Goal: Task Accomplishment & Management: Manage account settings

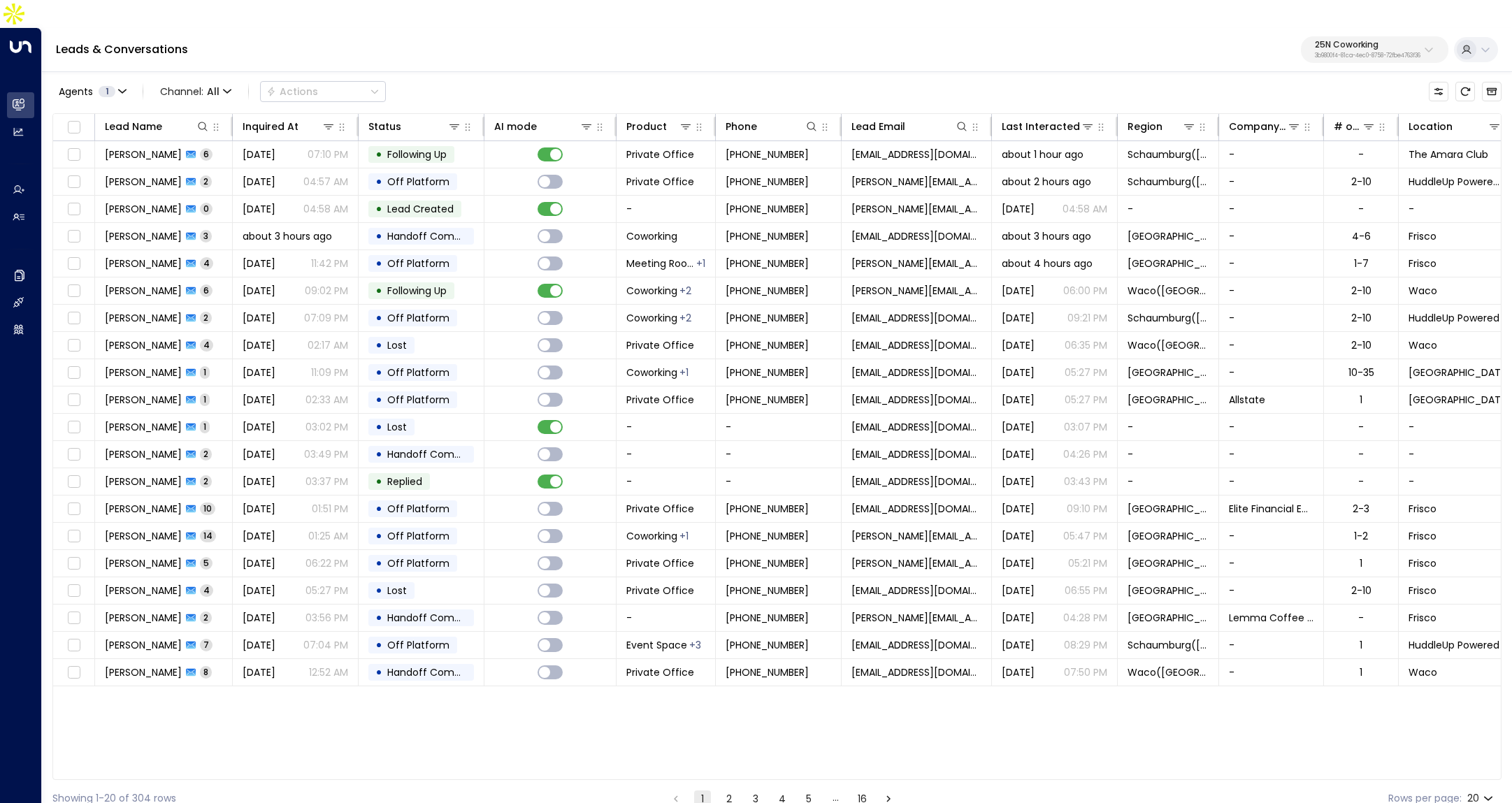
click at [1324, 40] on div "25N Coworking 3b9800f4-81ca-4ec0-8758-72fbe4763f36" at bounding box center [1368, 49] width 106 height 19
type input "****"
click at [1275, 102] on div "Four Leaf Properties ID: 34e1cd17-0f68-49af-bd32-3c48ce8611d1" at bounding box center [1328, 111] width 187 height 28
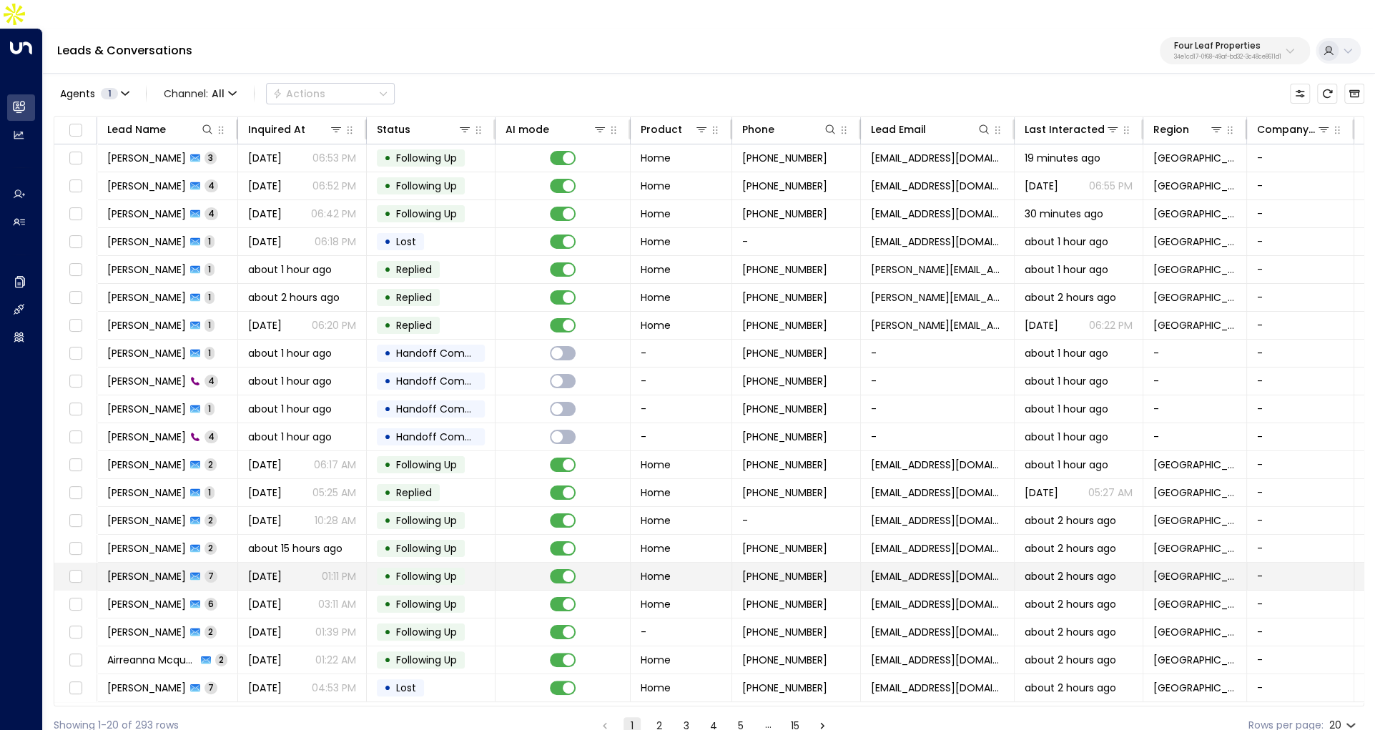
click at [275, 569] on span "Sep 06, 2025" at bounding box center [265, 576] width 34 height 14
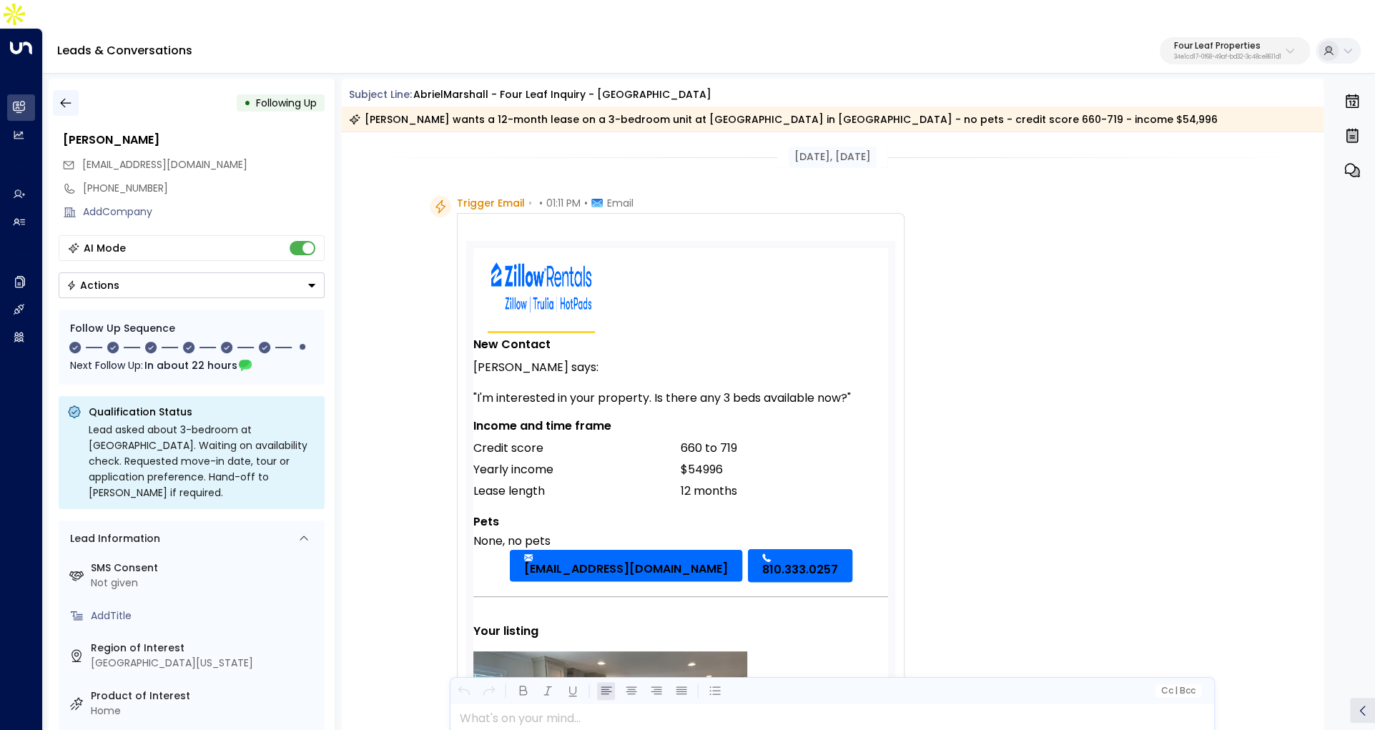
click at [65, 96] on icon "button" at bounding box center [66, 103] width 14 height 14
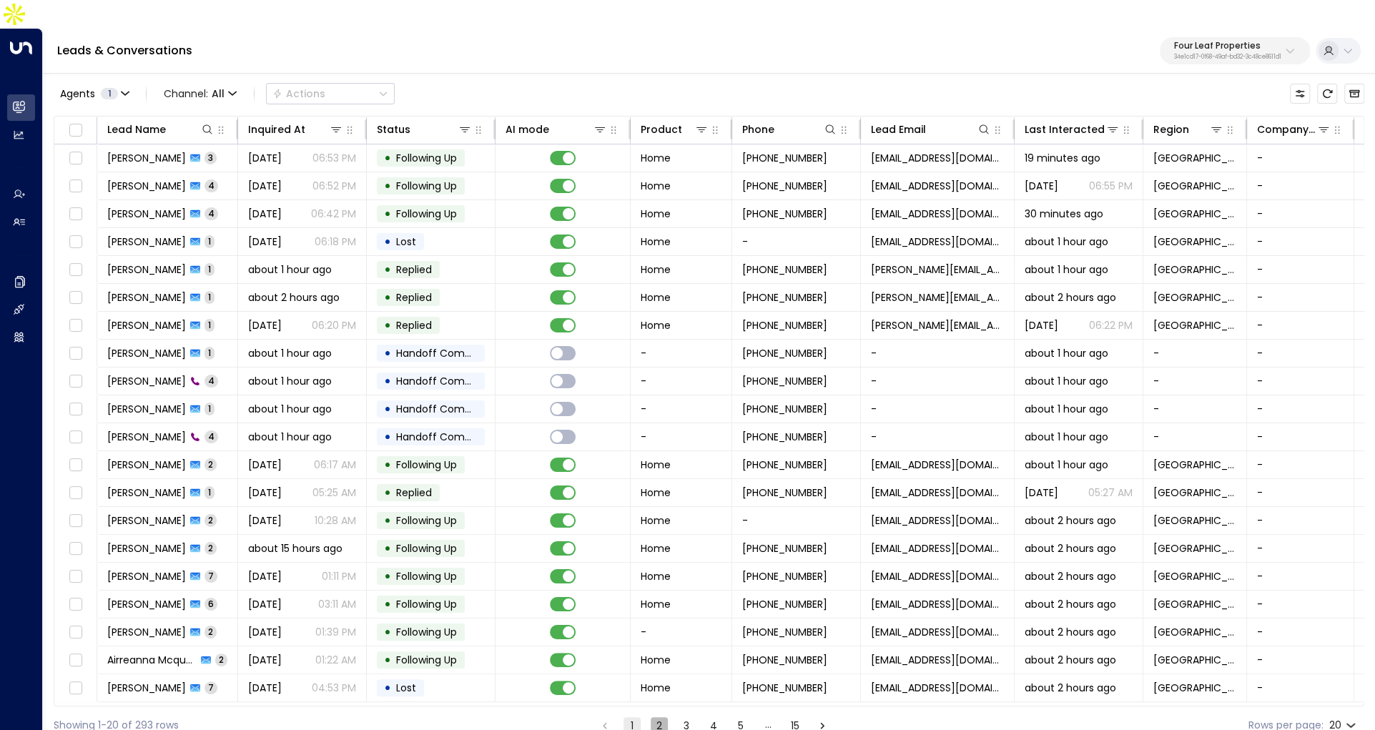
click at [658, 717] on button "2" at bounding box center [659, 725] width 17 height 17
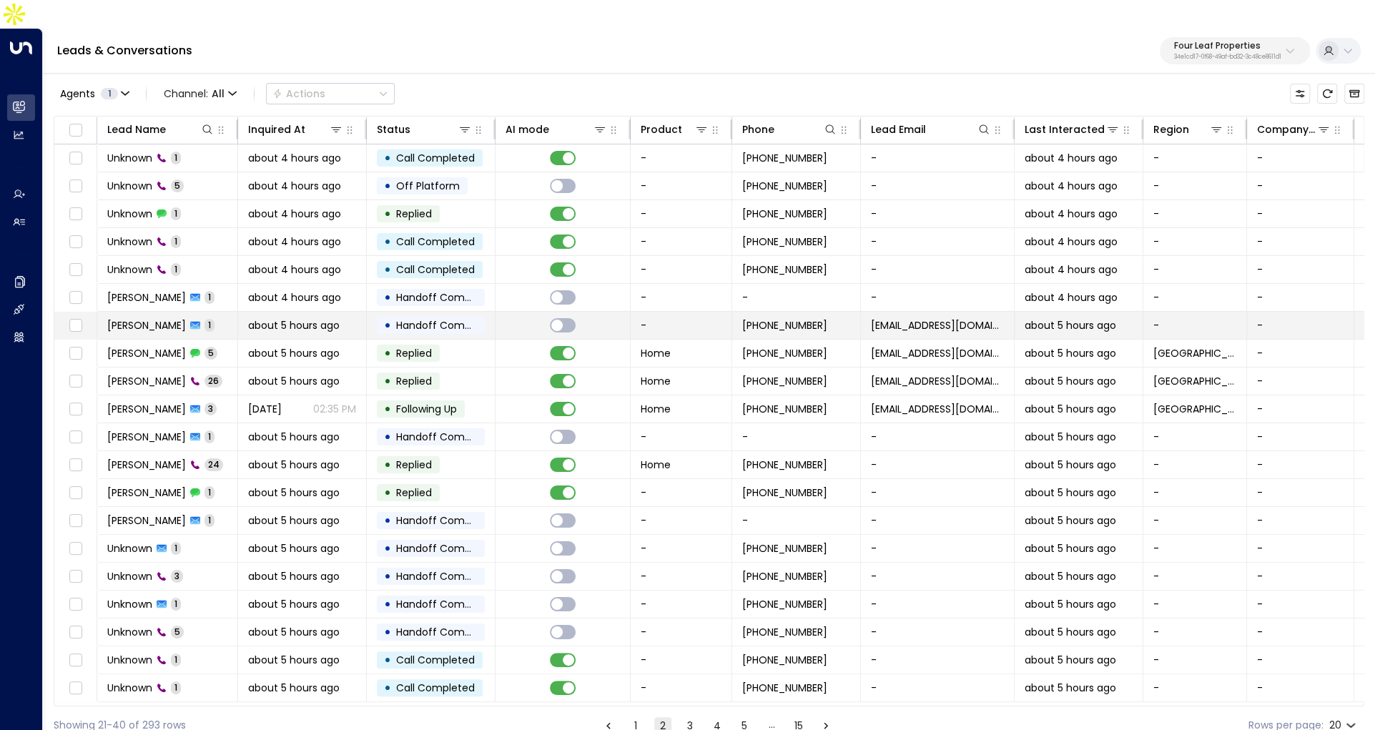
click at [182, 318] on div "Joe Gehron 1" at bounding box center [160, 325] width 107 height 14
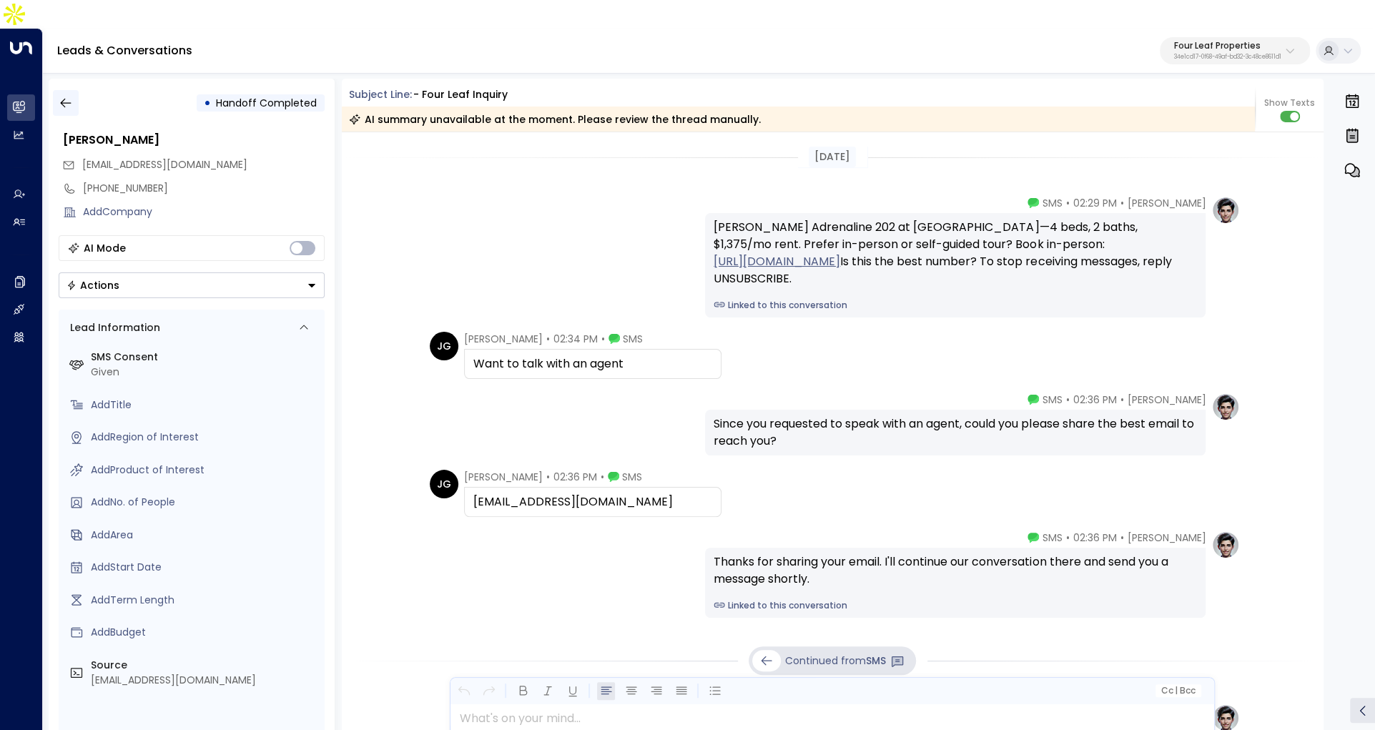
click at [59, 96] on icon "button" at bounding box center [66, 103] width 14 height 14
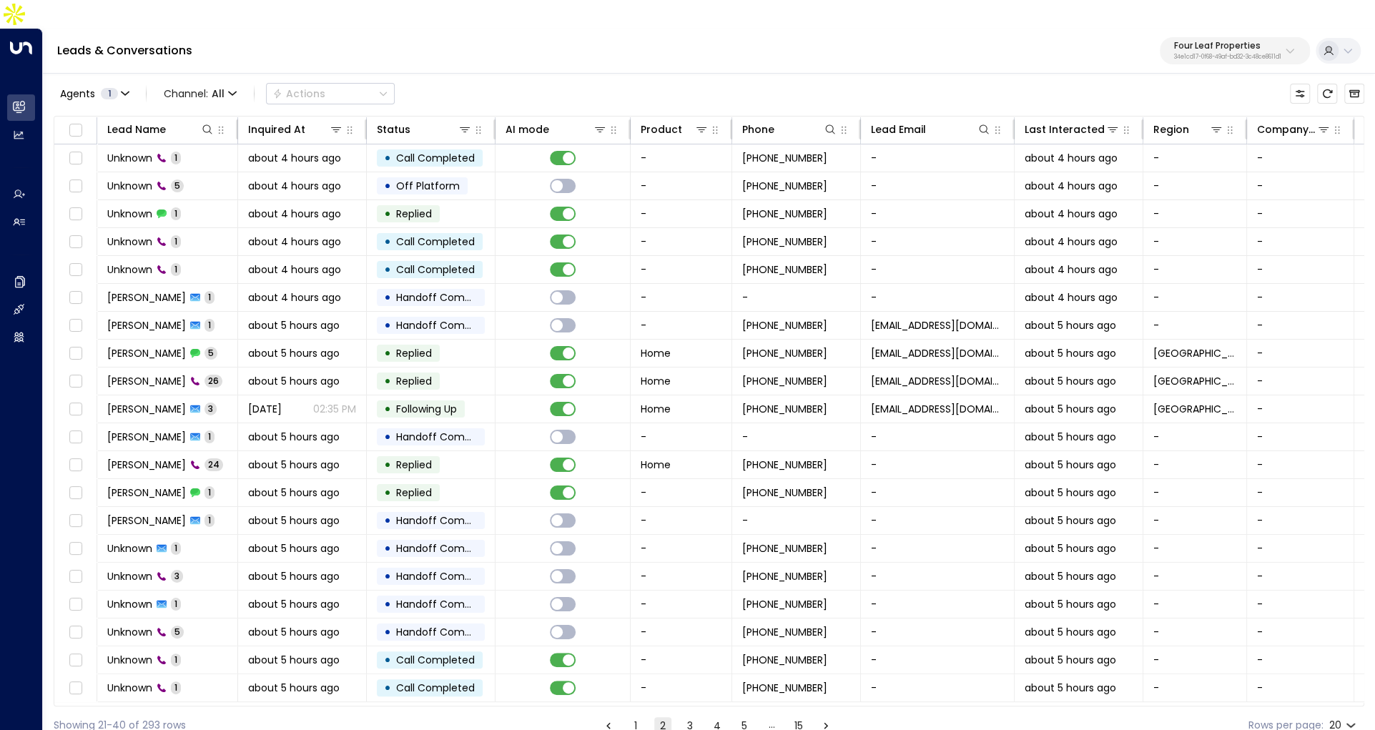
click at [689, 717] on button "3" at bounding box center [689, 725] width 17 height 17
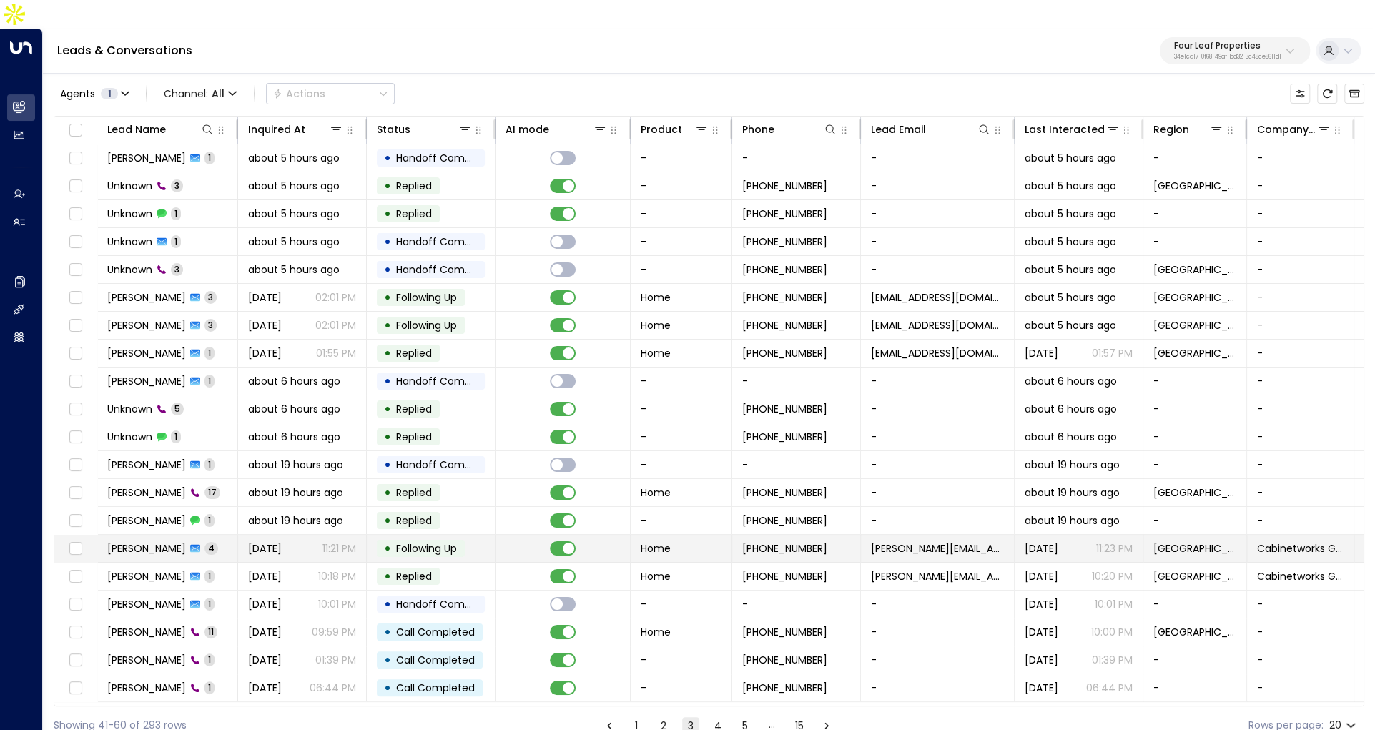
click at [167, 535] on td "Kristopher Micon 4" at bounding box center [167, 548] width 141 height 27
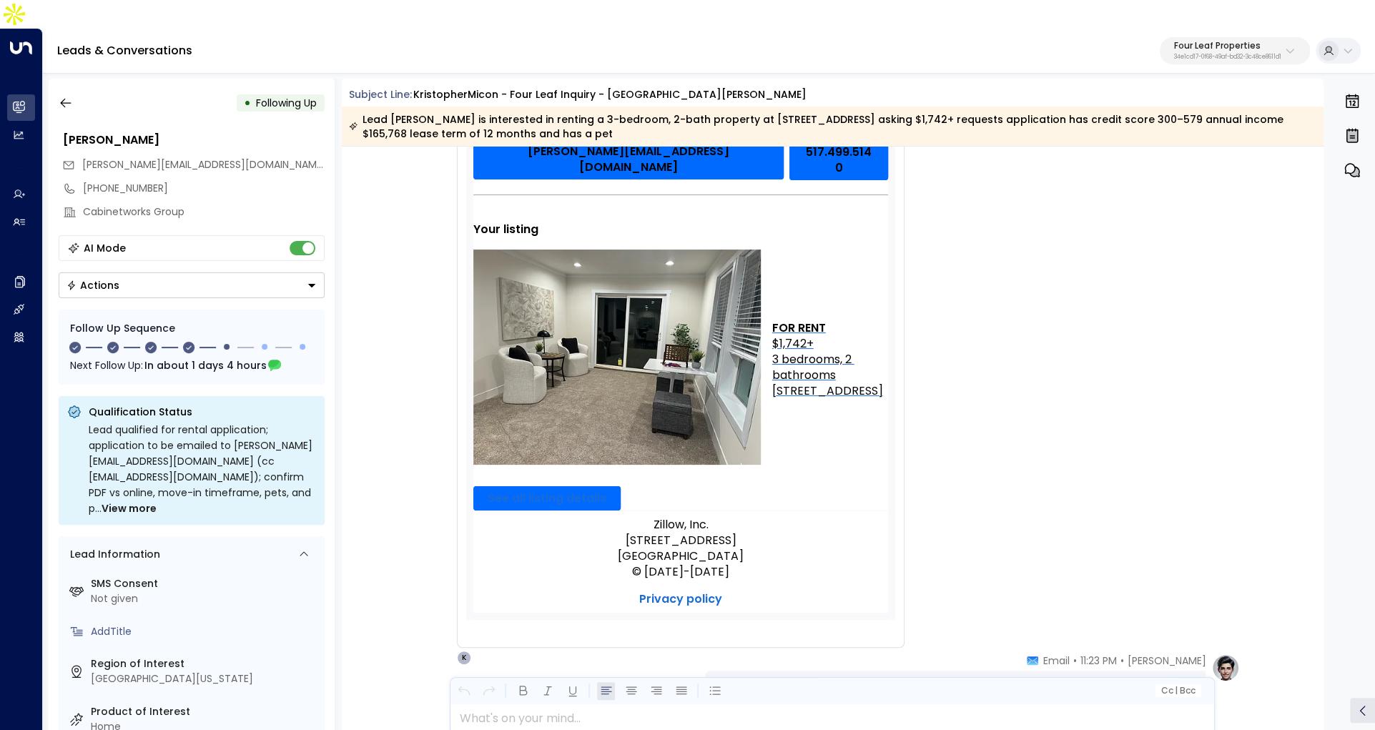
scroll to position [390, 0]
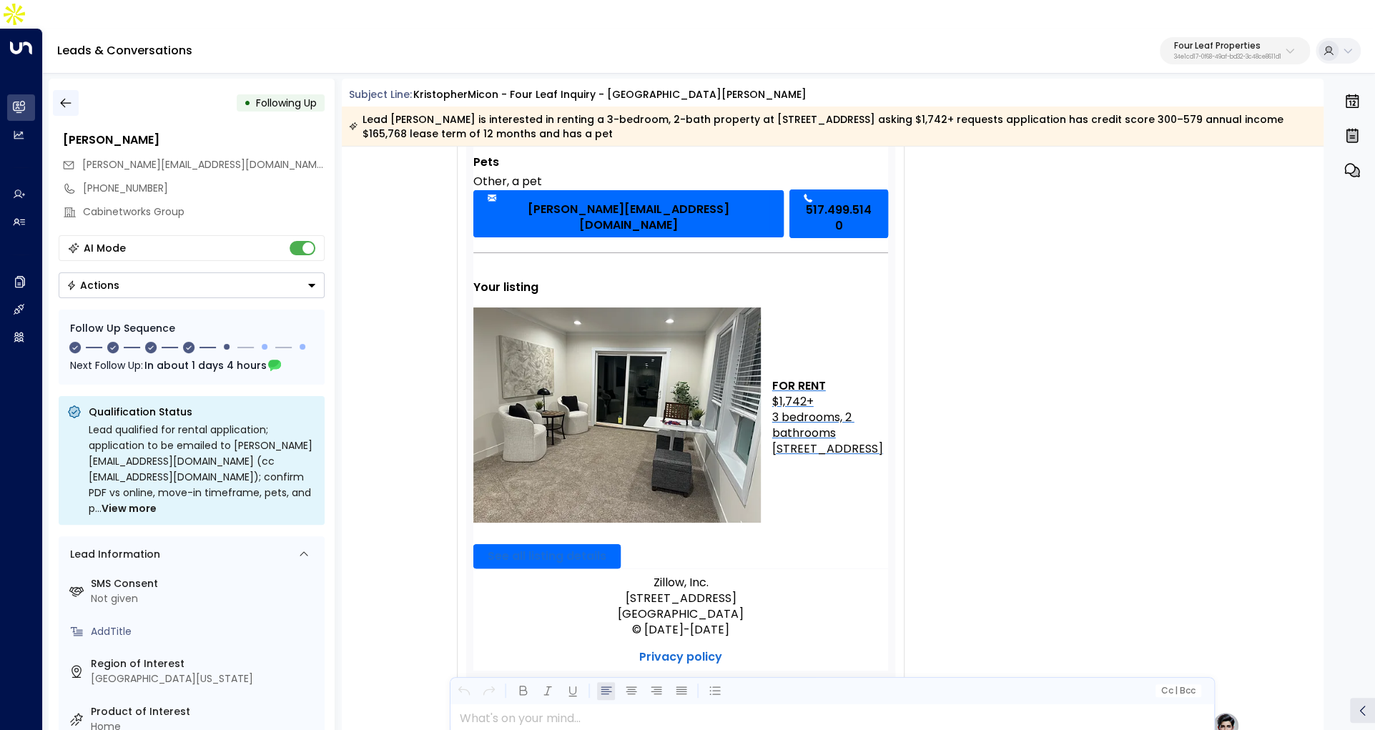
click at [61, 96] on icon "button" at bounding box center [66, 103] width 14 height 14
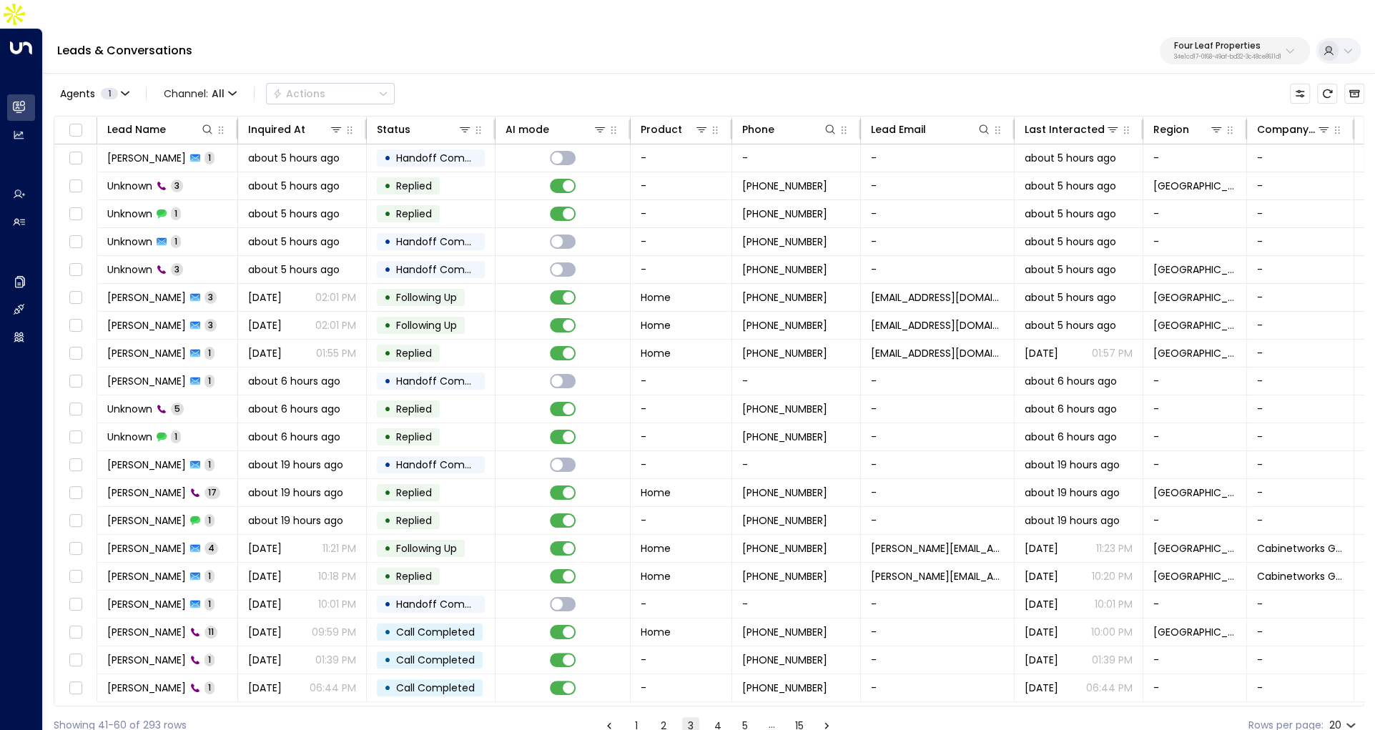
click at [715, 717] on button "4" at bounding box center [717, 725] width 17 height 17
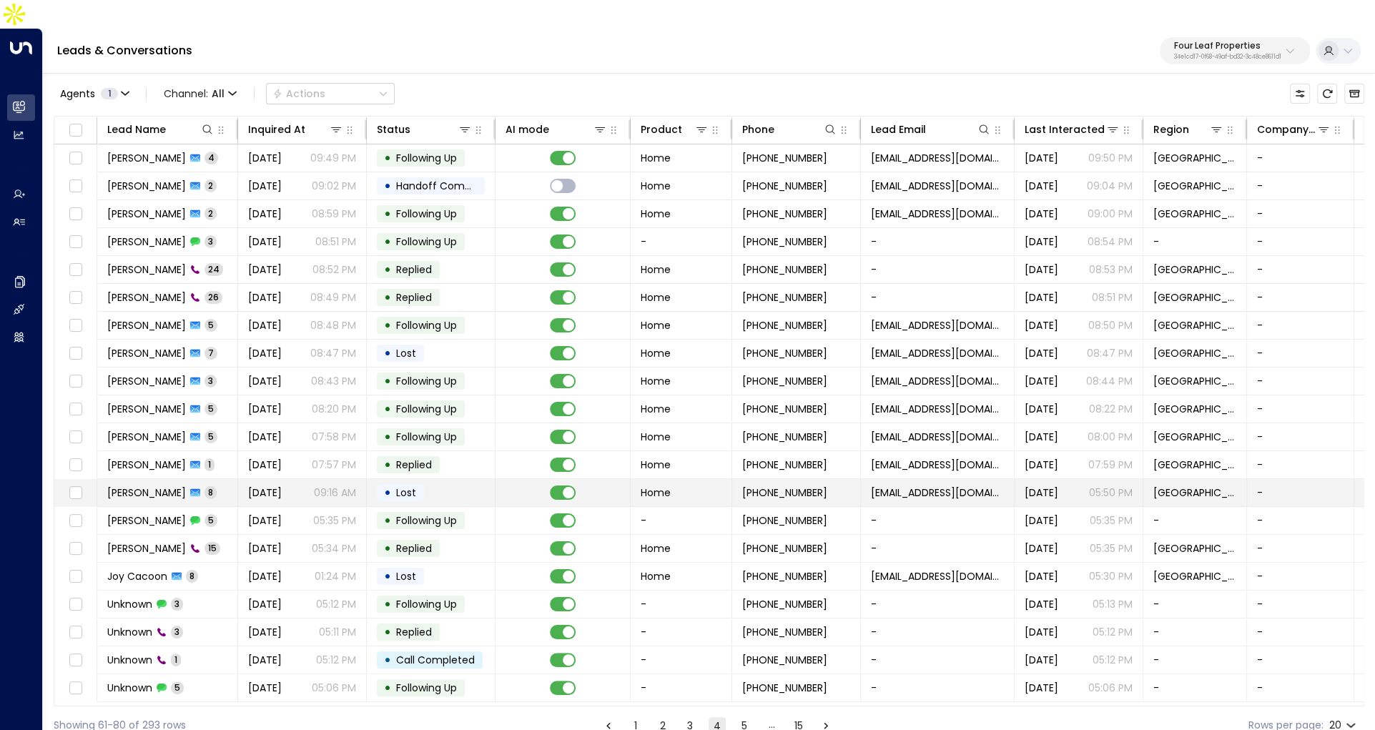
click at [280, 485] on span "Sep 05, 2025" at bounding box center [265, 492] width 34 height 14
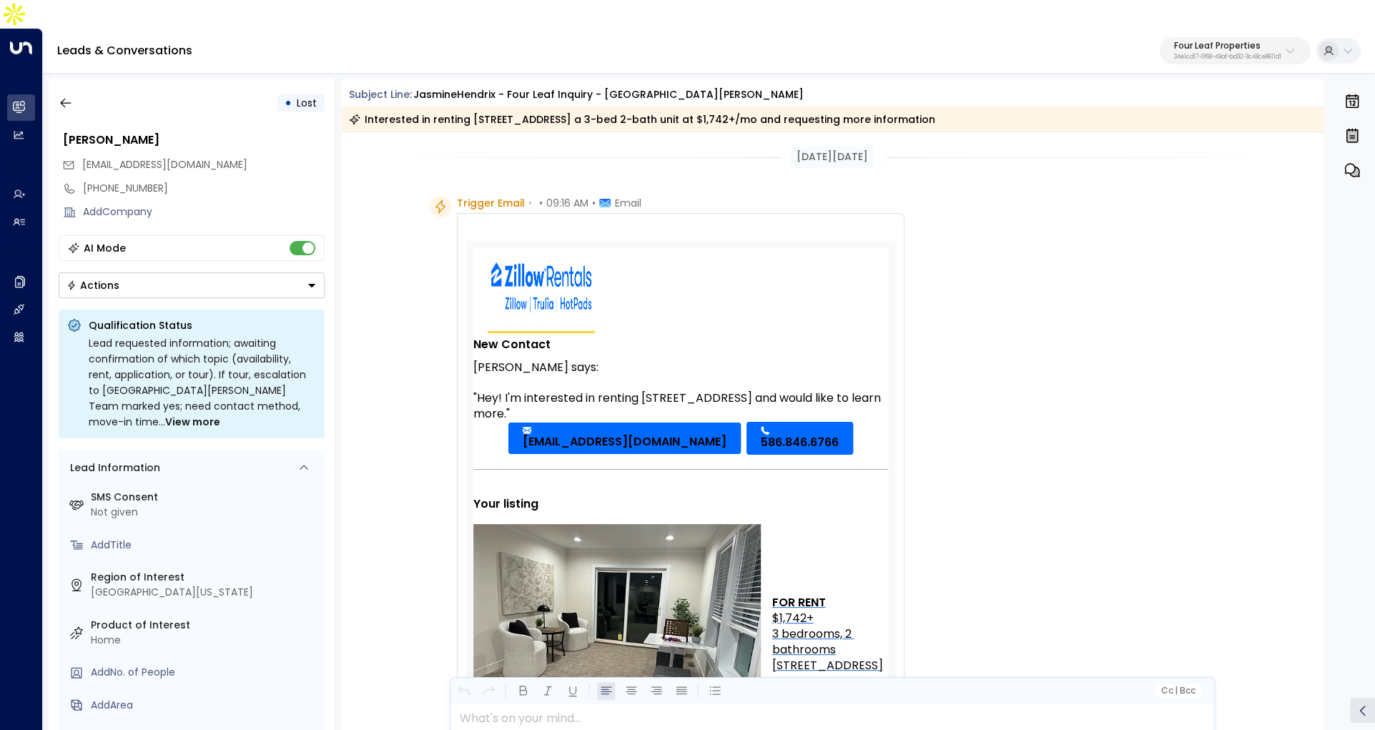
click at [46, 71] on div "• Lost Jasmine Hendrix bossladyjazz24@gmail.com +15868466766 Add Company AI Mod…" at bounding box center [709, 418] width 1332 height 694
click at [69, 96] on icon "button" at bounding box center [66, 103] width 14 height 14
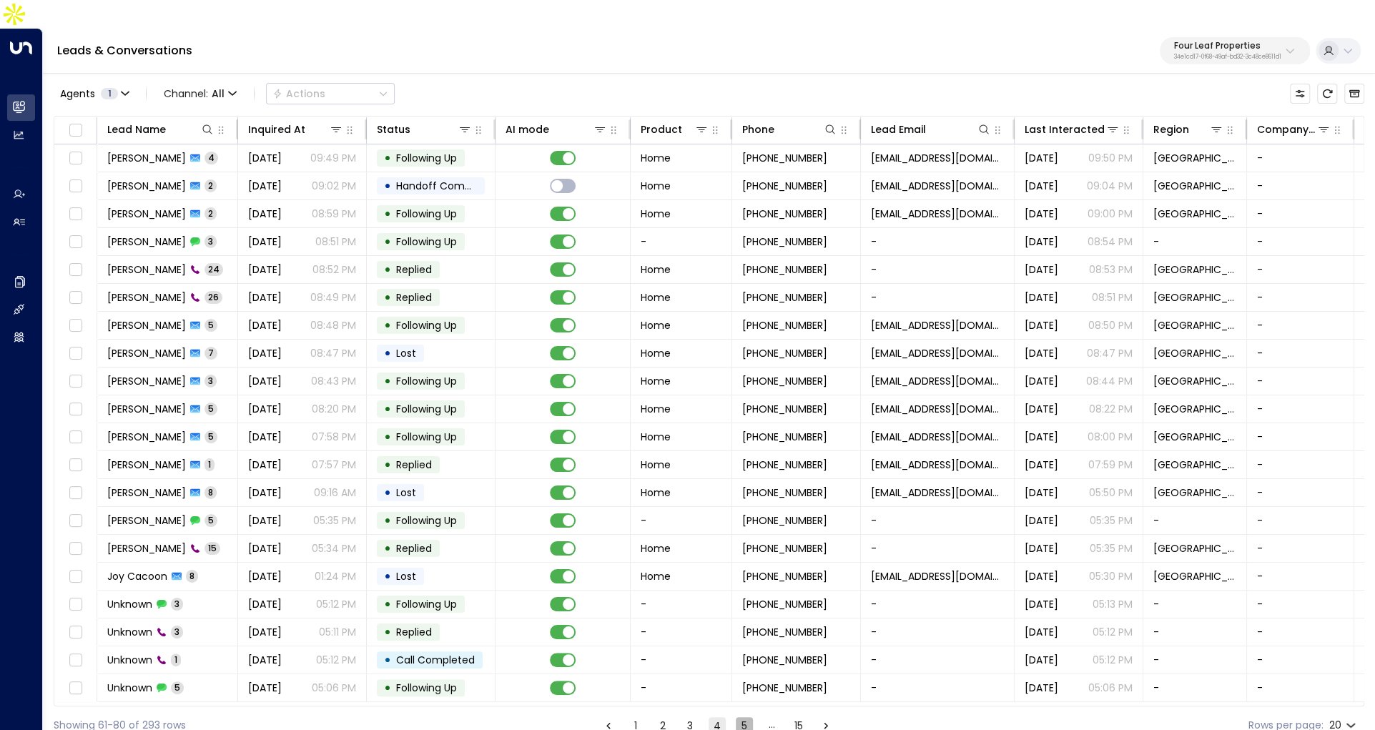
click at [746, 717] on button "5" at bounding box center [744, 725] width 17 height 17
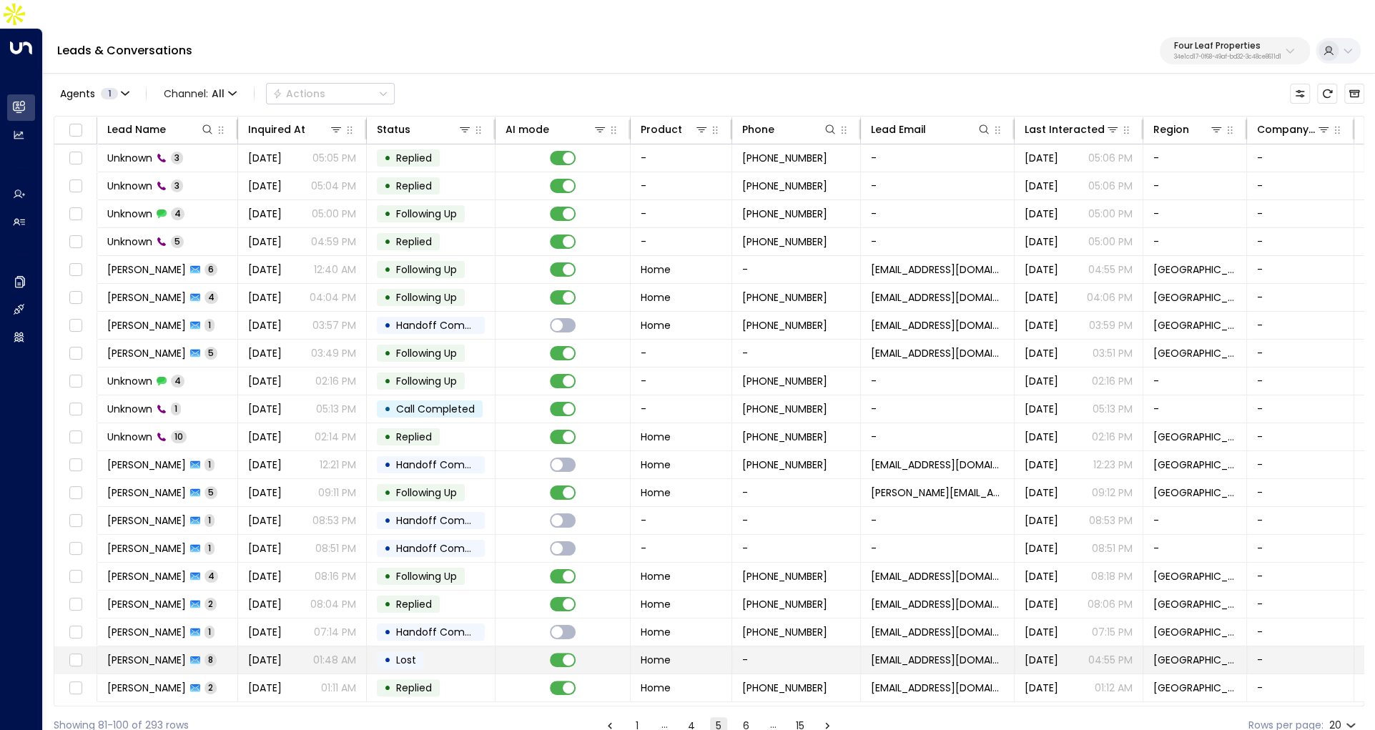
click at [315, 653] on p "01:48 AM" at bounding box center [334, 660] width 43 height 14
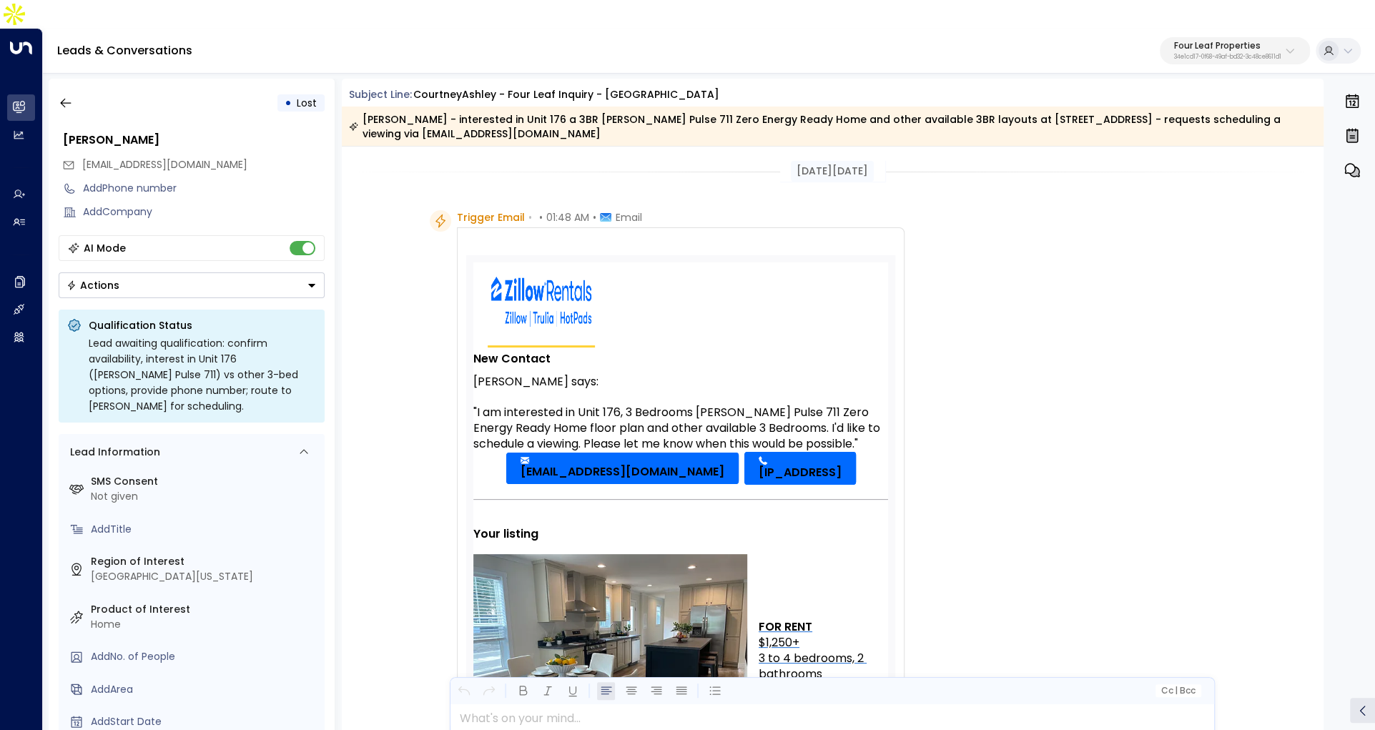
click at [1176, 54] on p "34e1cd17-0f68-49af-bd32-3c48ce8611d1" at bounding box center [1227, 57] width 107 height 6
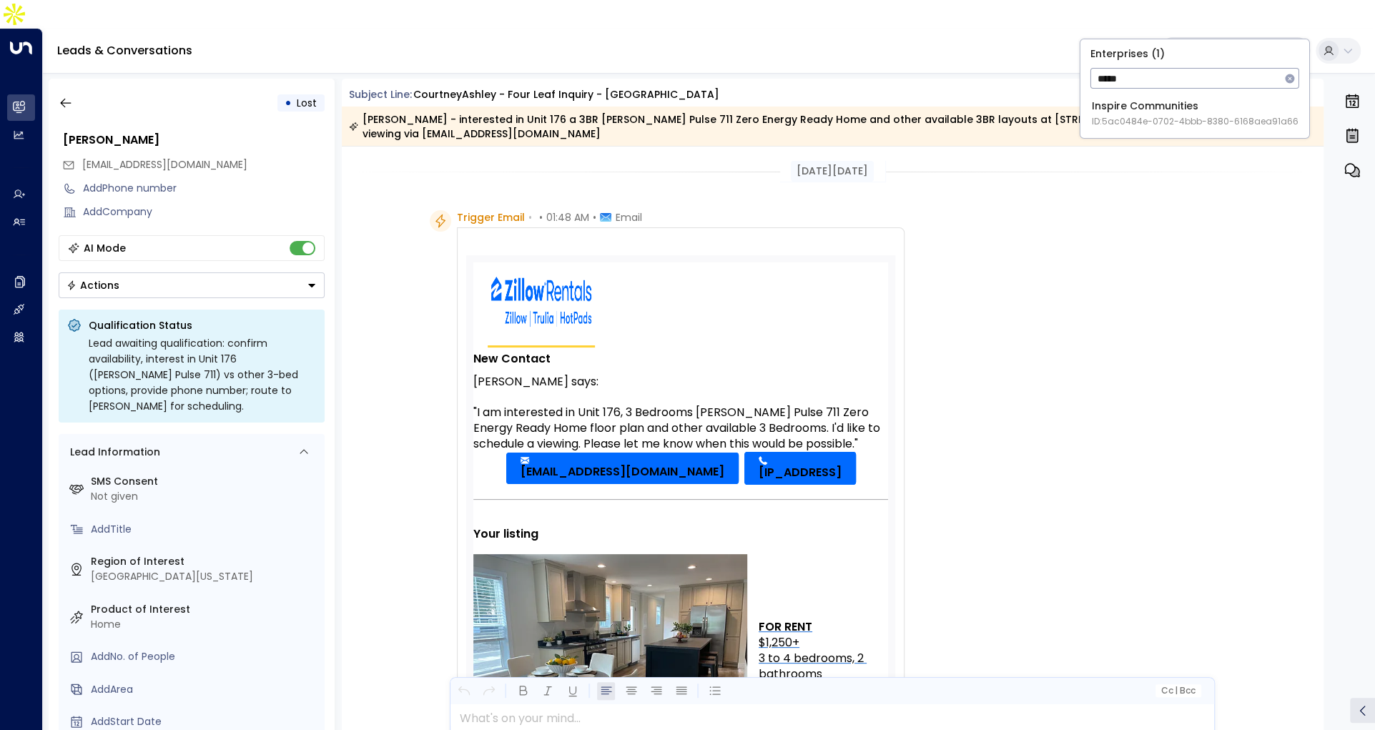
type input "*****"
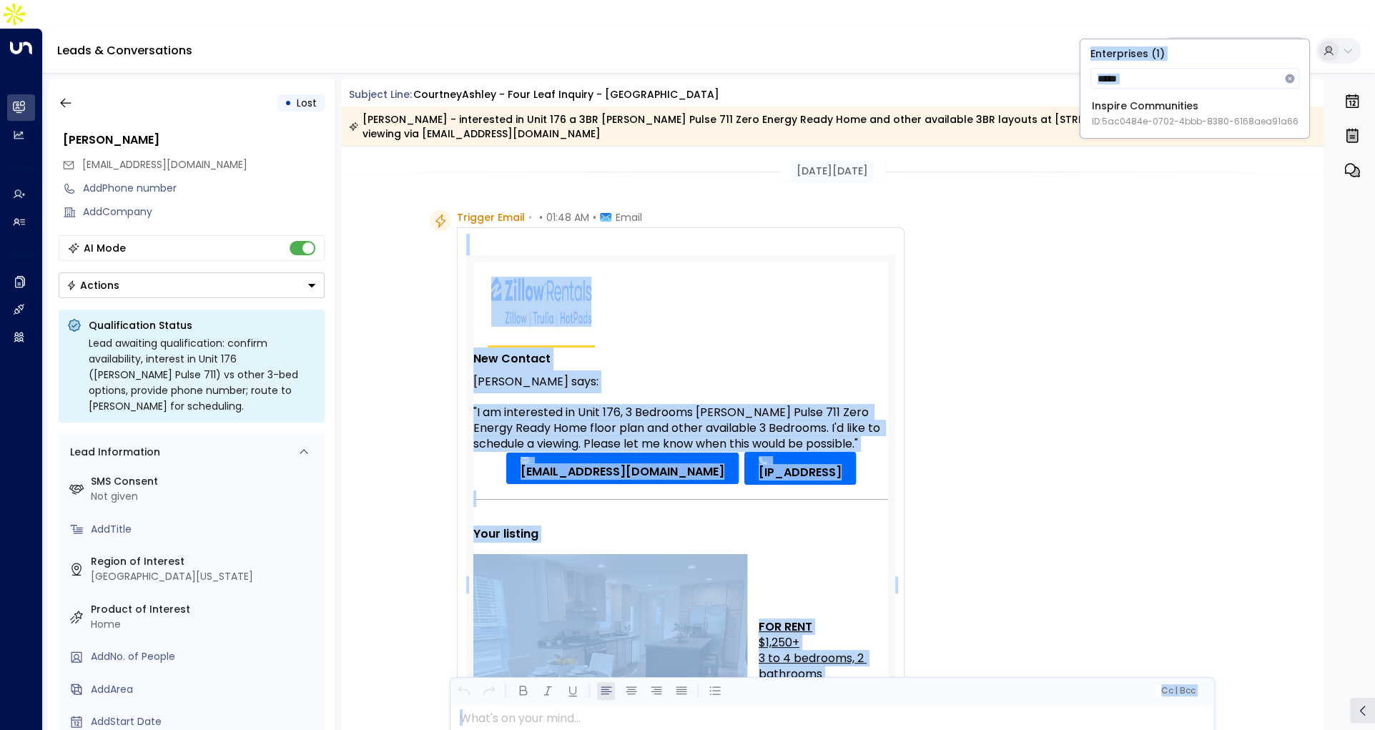
drag, startPoint x: 1140, startPoint y: 132, endPoint x: 1146, endPoint y: 325, distance: 193.1
click at [1146, 324] on body "Overview Leads & Conversations Leads & Conversations Analytics Analytics Agents…" at bounding box center [687, 383] width 1375 height 766
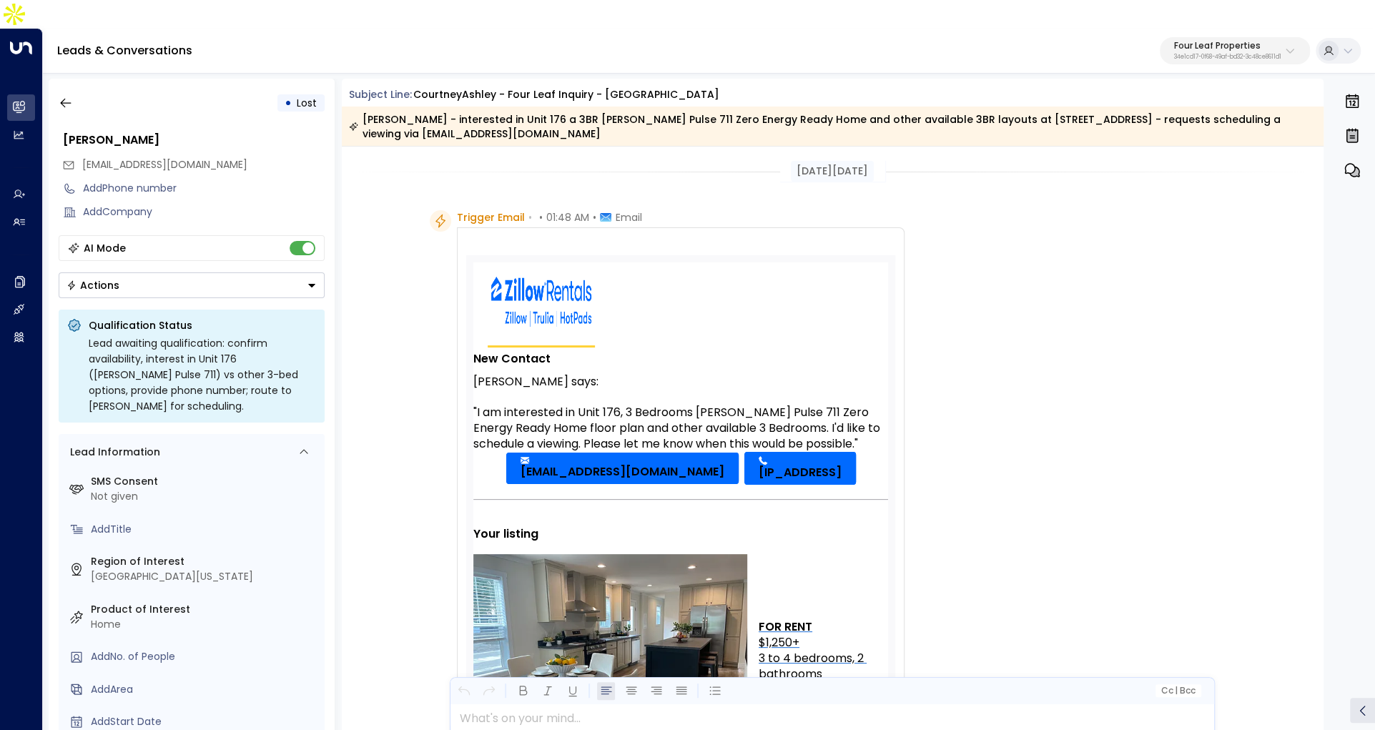
click at [1146, 325] on div "Trigger Email • • 01:48 AM • Email Zillow Rentals Inquiry New Contact Courtney …" at bounding box center [835, 584] width 810 height 749
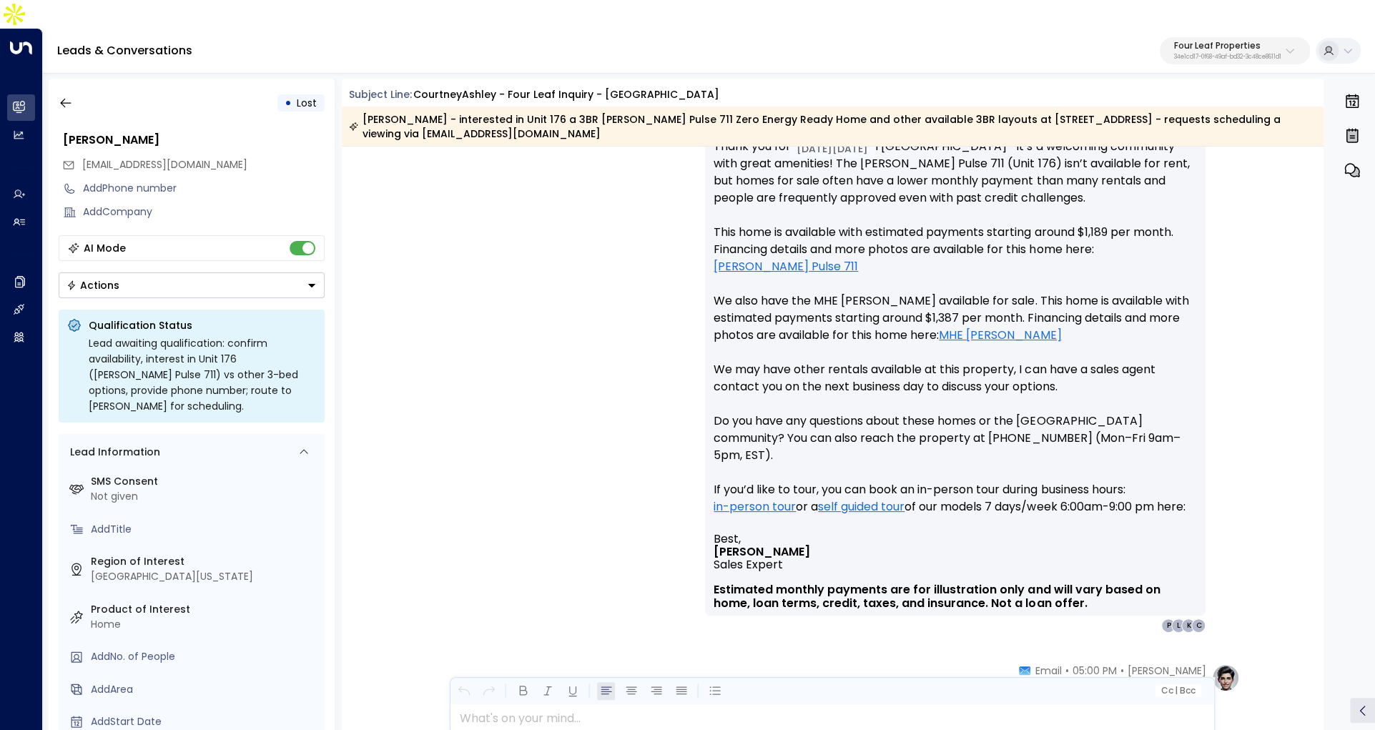
scroll to position [841, 0]
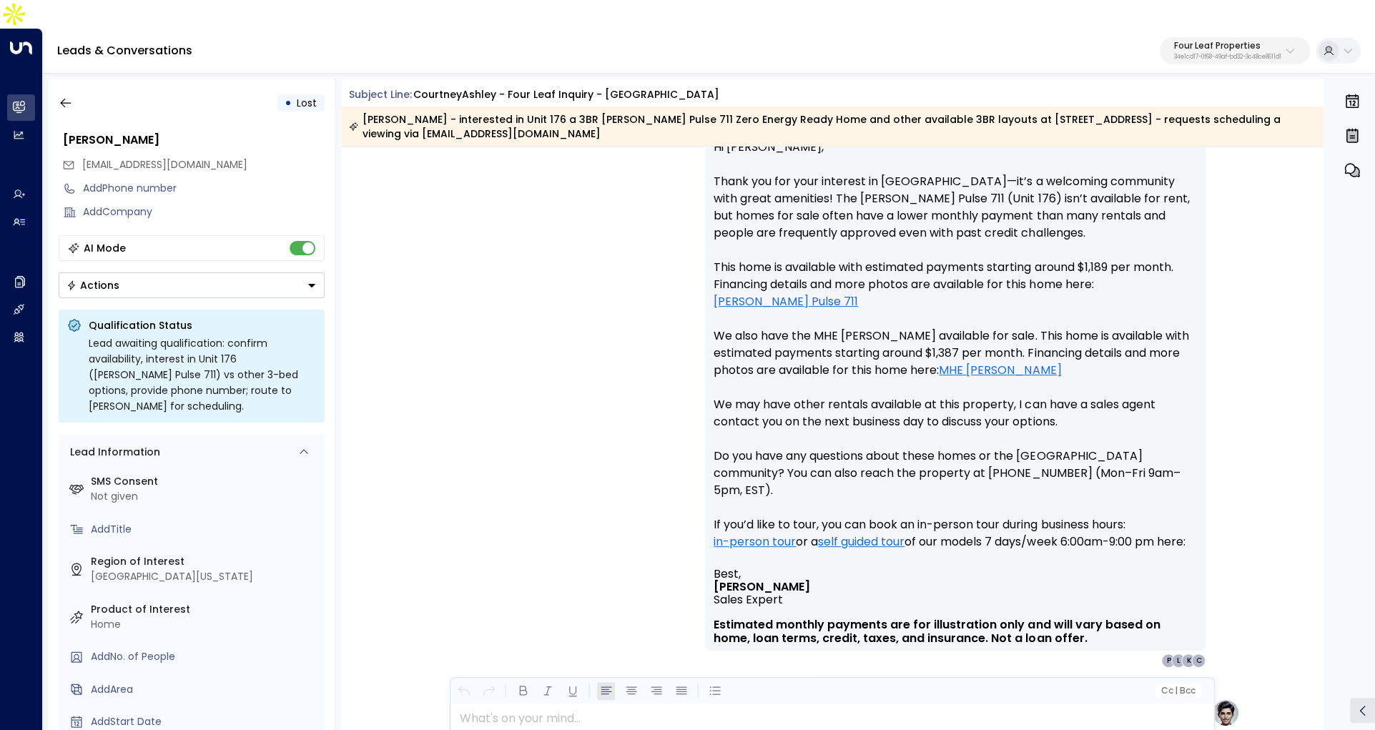
click at [1238, 54] on p "34e1cd17-0f68-49af-bd32-3c48ce8611d1" at bounding box center [1227, 57] width 107 height 6
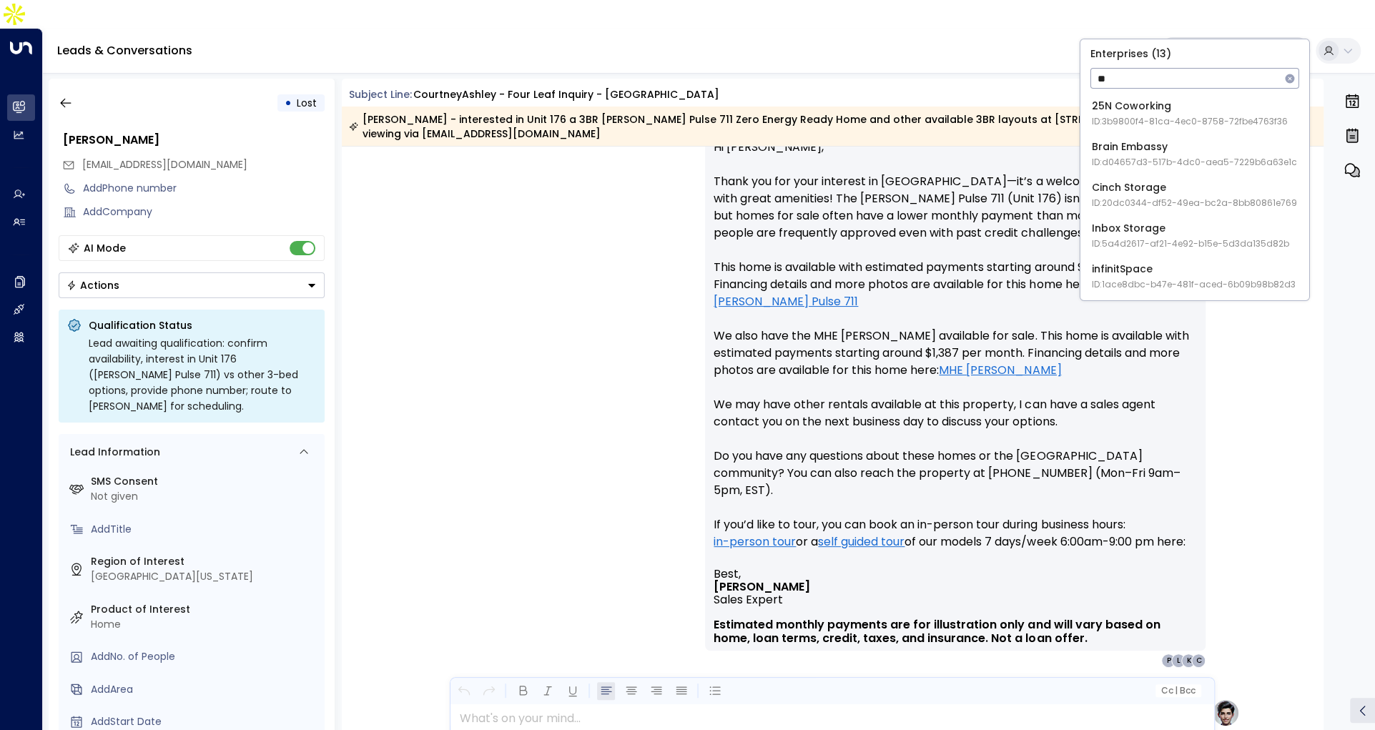
type input "*"
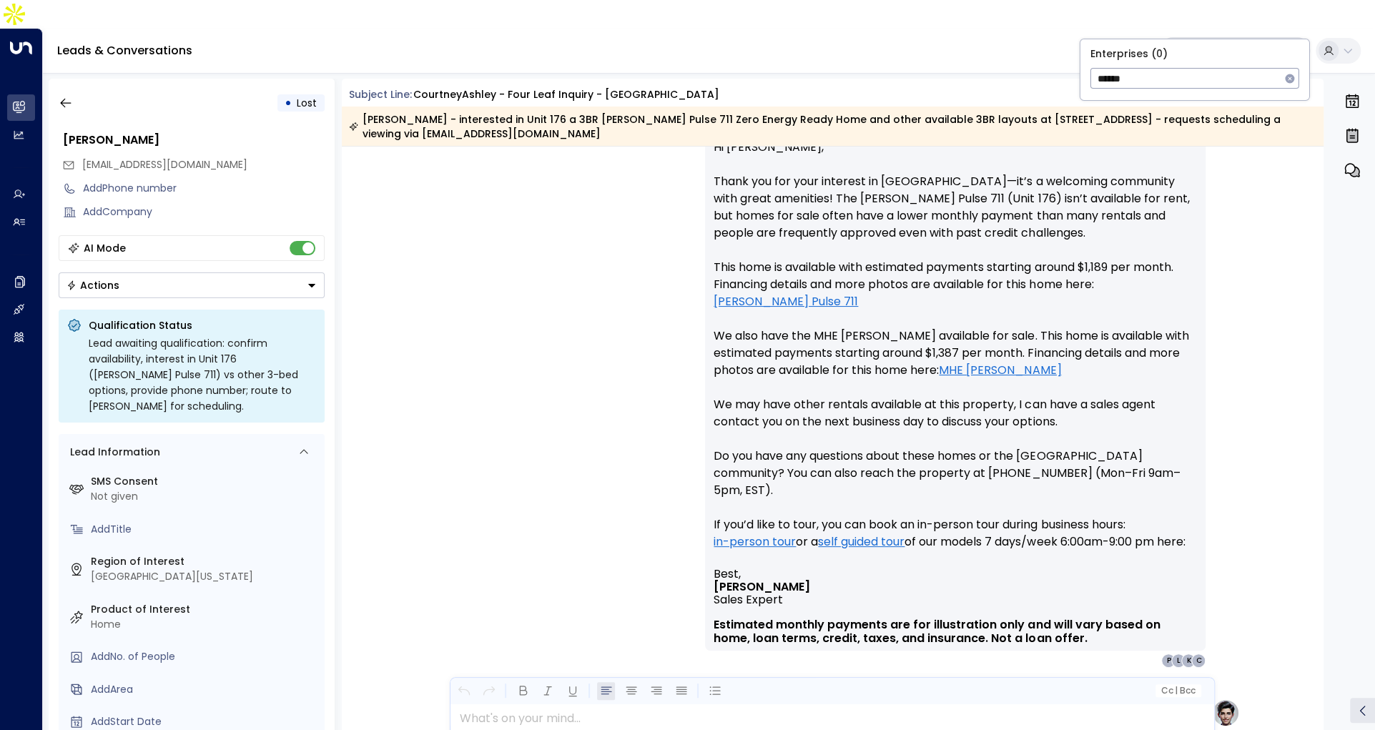
type input "*****"
click at [1201, 131] on li "Inspire Communities ID: 5ac0484e-0702-4bbb-8380-6168aea91a66" at bounding box center [1194, 113] width 217 height 38
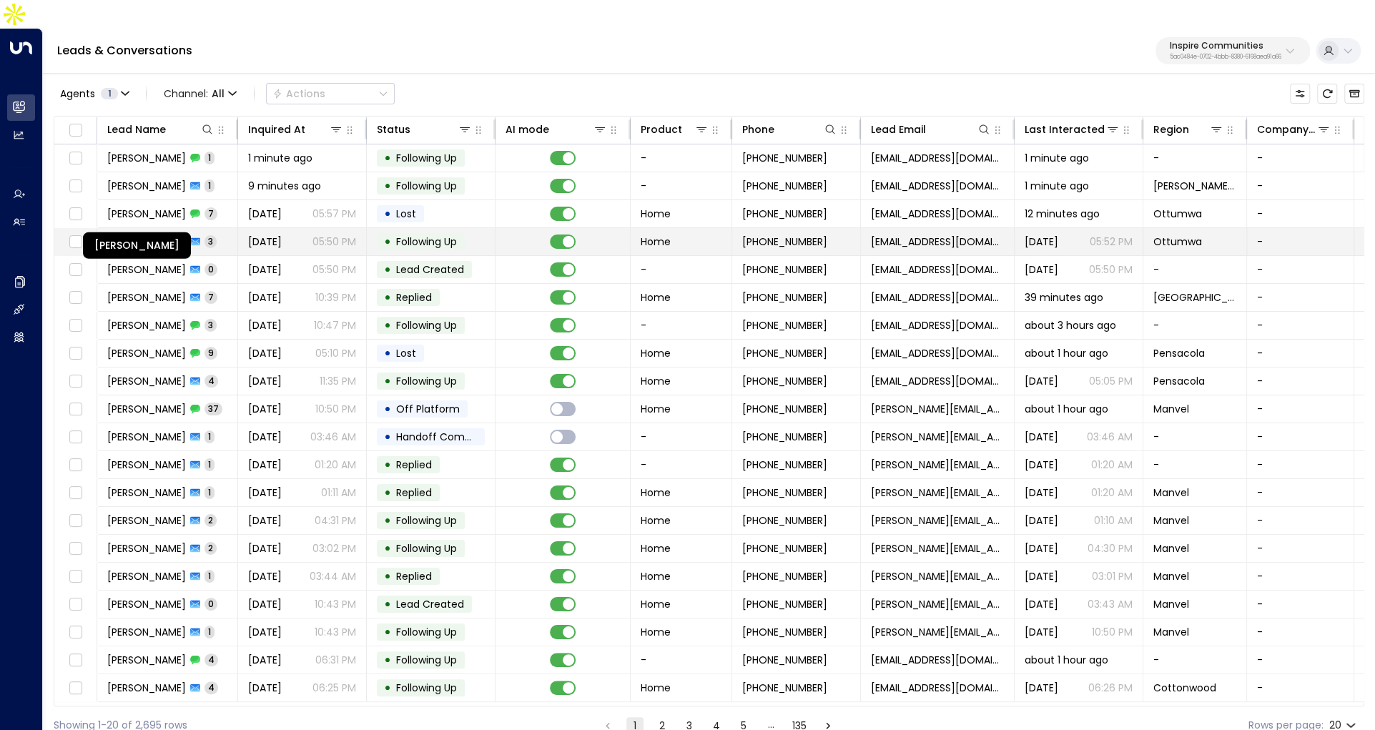
click at [186, 234] on span "Nirmalendu Majumdar" at bounding box center [146, 241] width 79 height 14
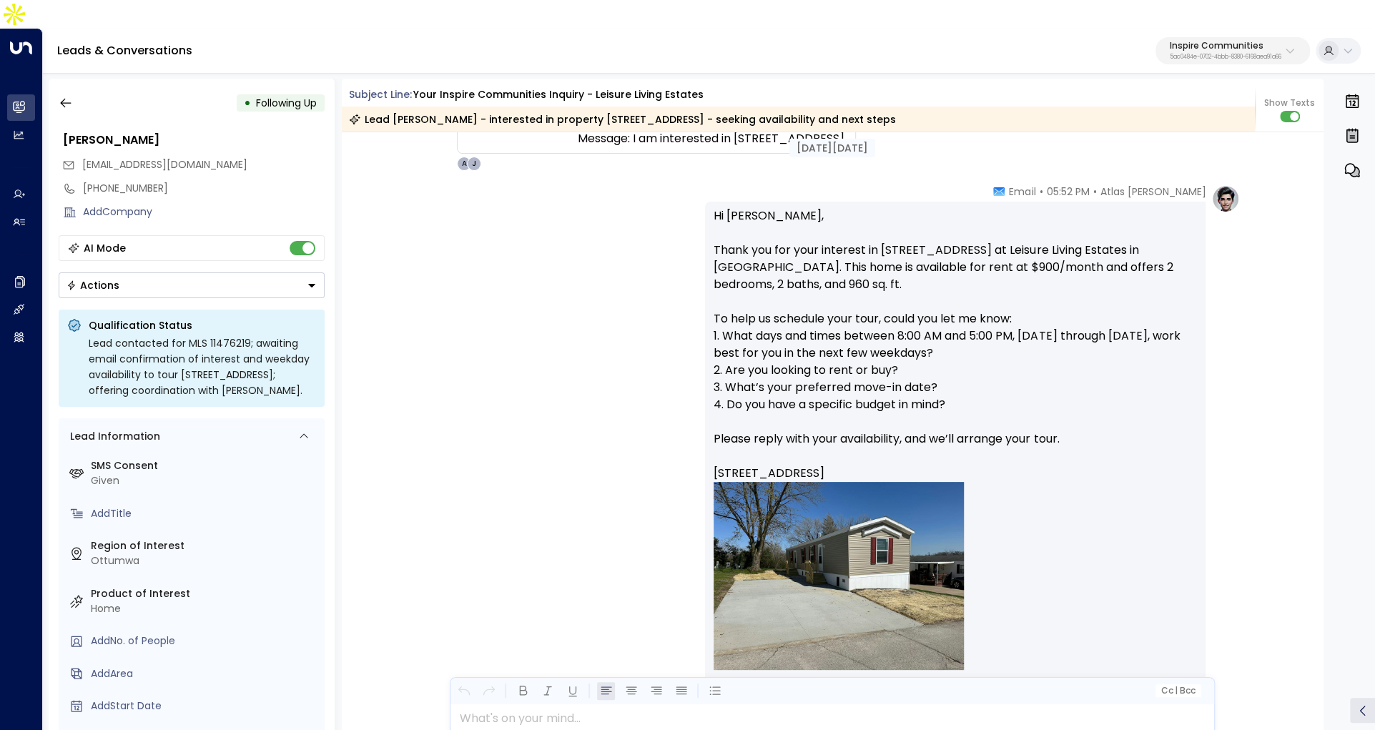
scroll to position [290, 0]
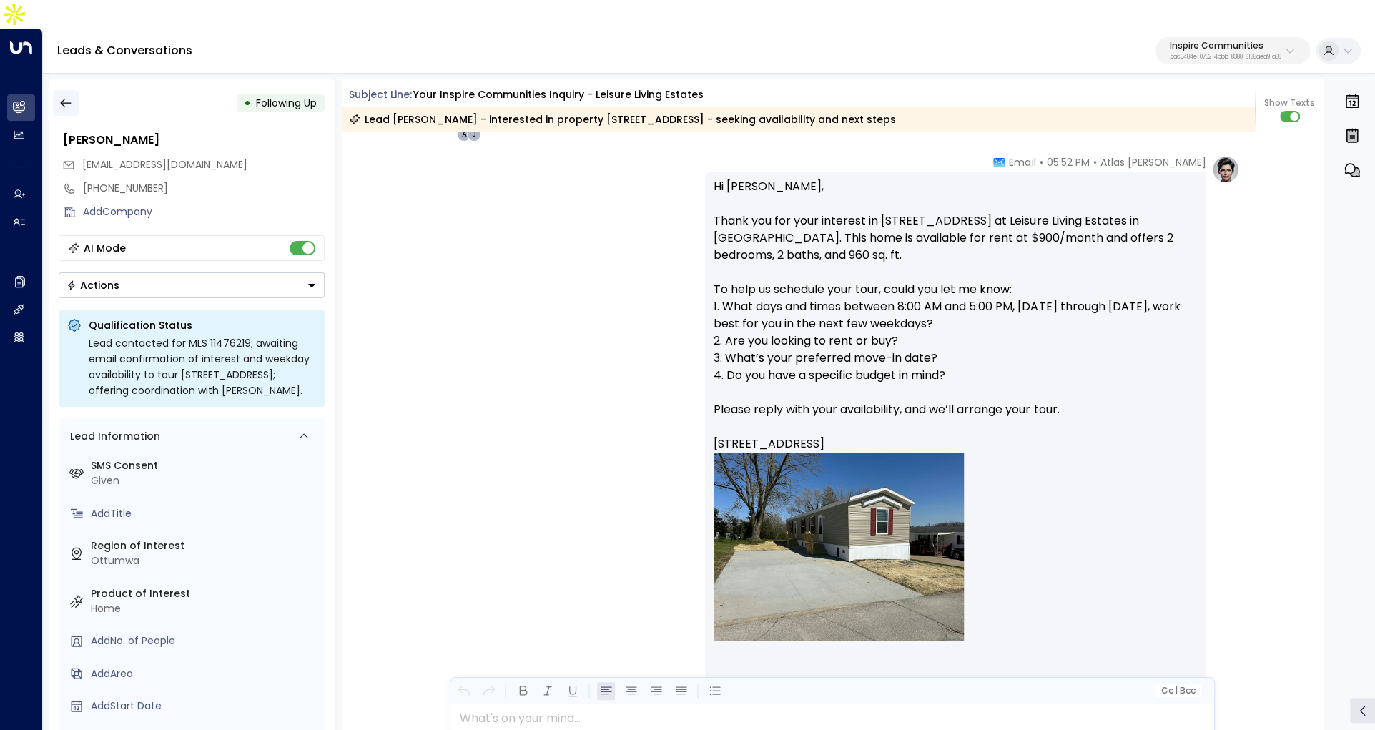
click at [65, 90] on button "button" at bounding box center [66, 103] width 26 height 26
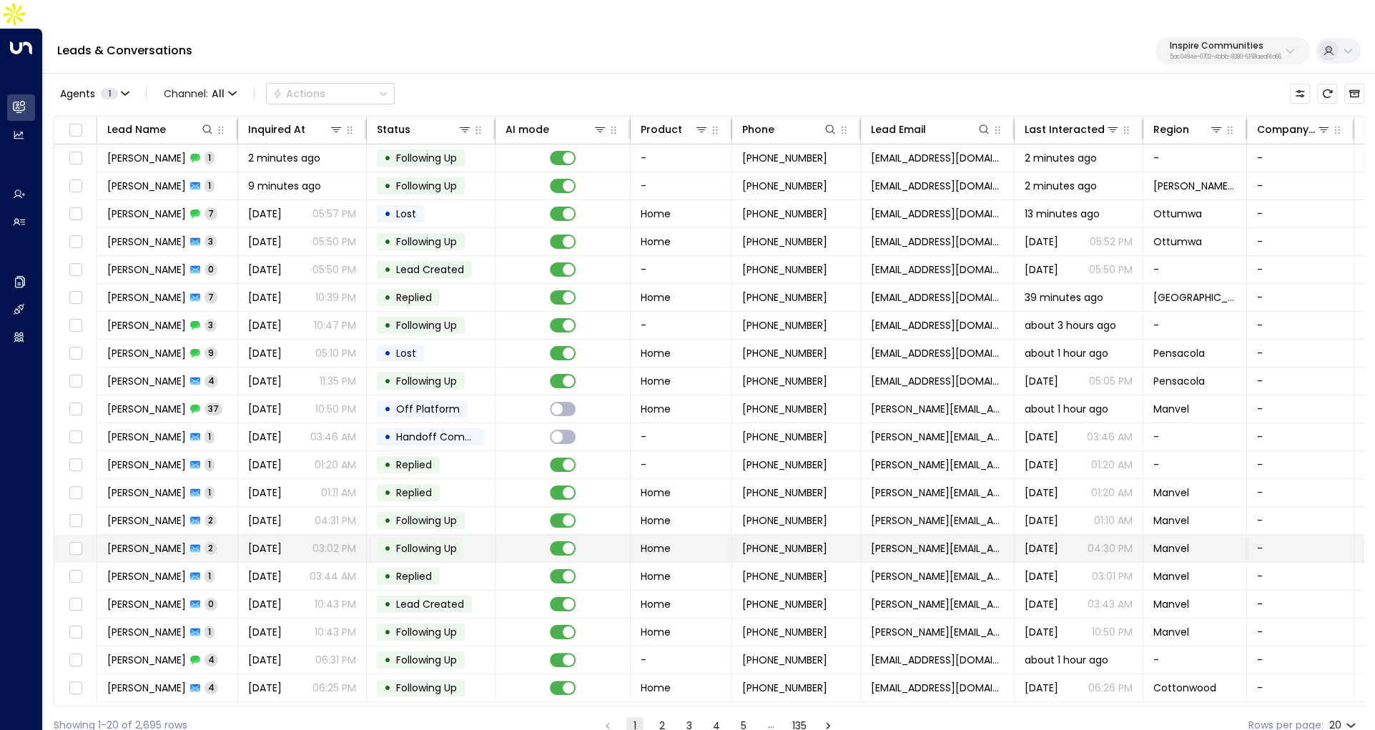
click at [222, 535] on td "Raquel Reyes 2" at bounding box center [167, 548] width 141 height 27
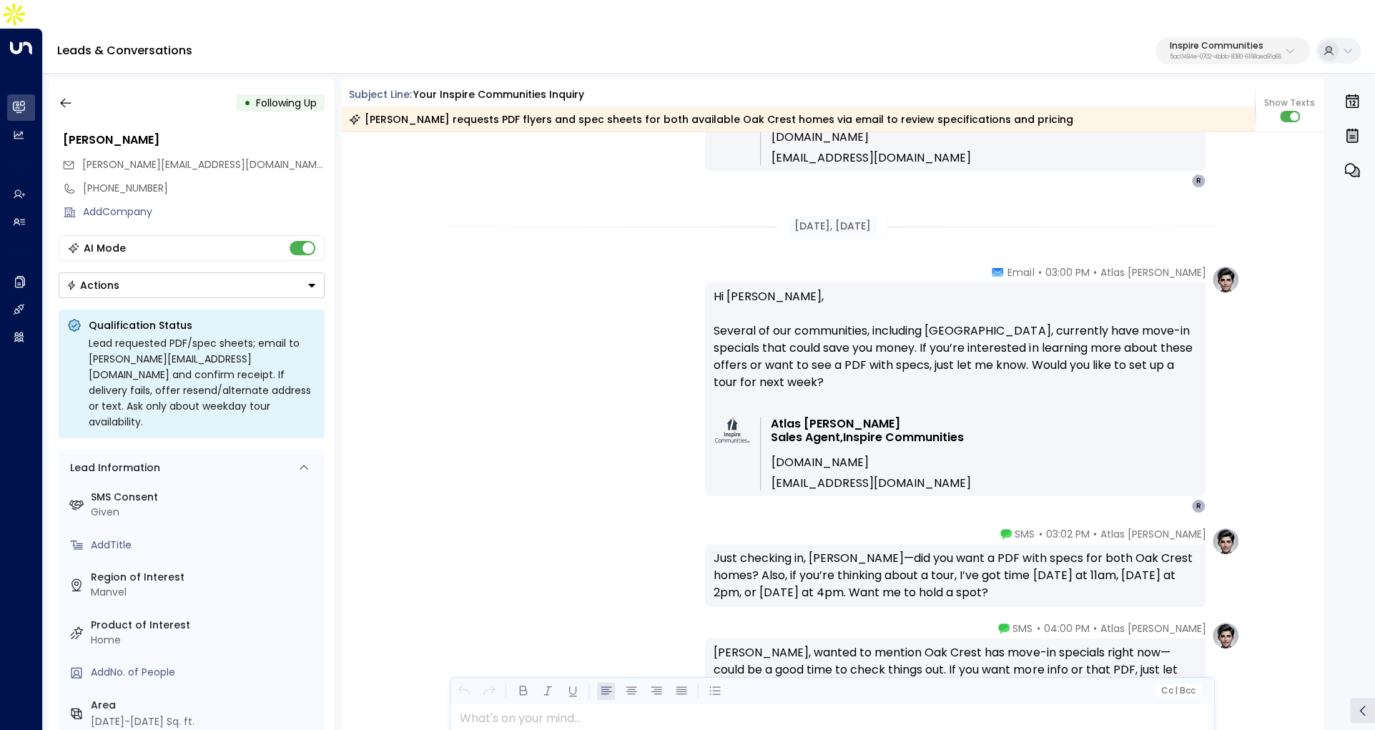
scroll to position [4094, 0]
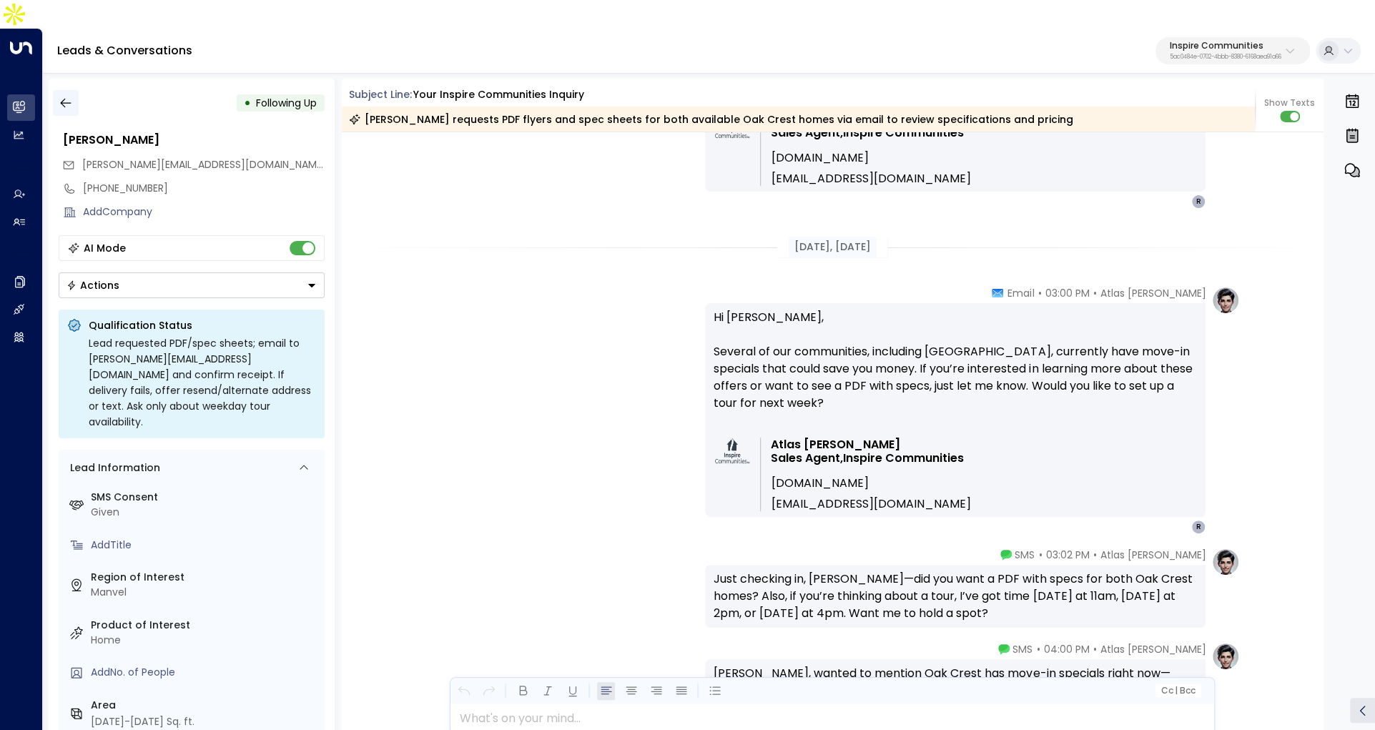
click at [69, 90] on button "button" at bounding box center [66, 103] width 26 height 26
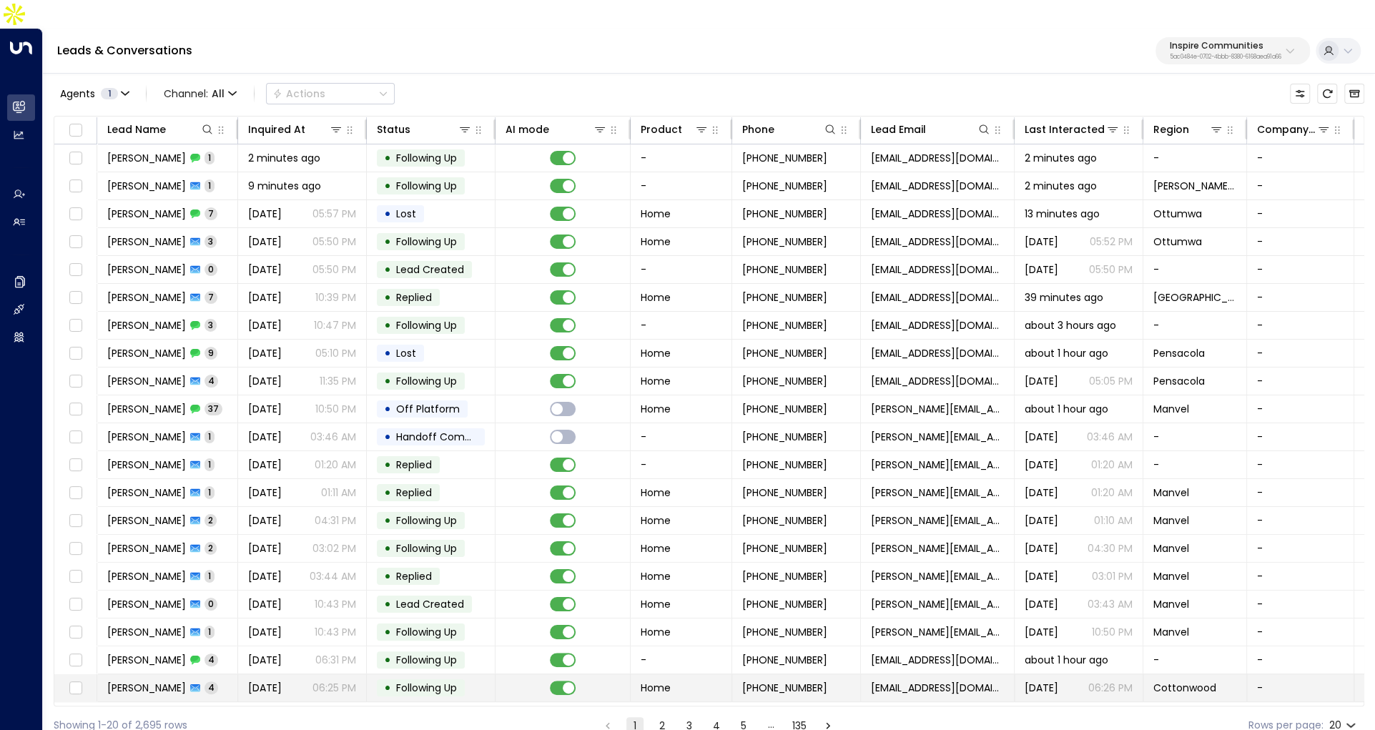
click at [313, 681] on p "06:25 PM" at bounding box center [334, 688] width 44 height 14
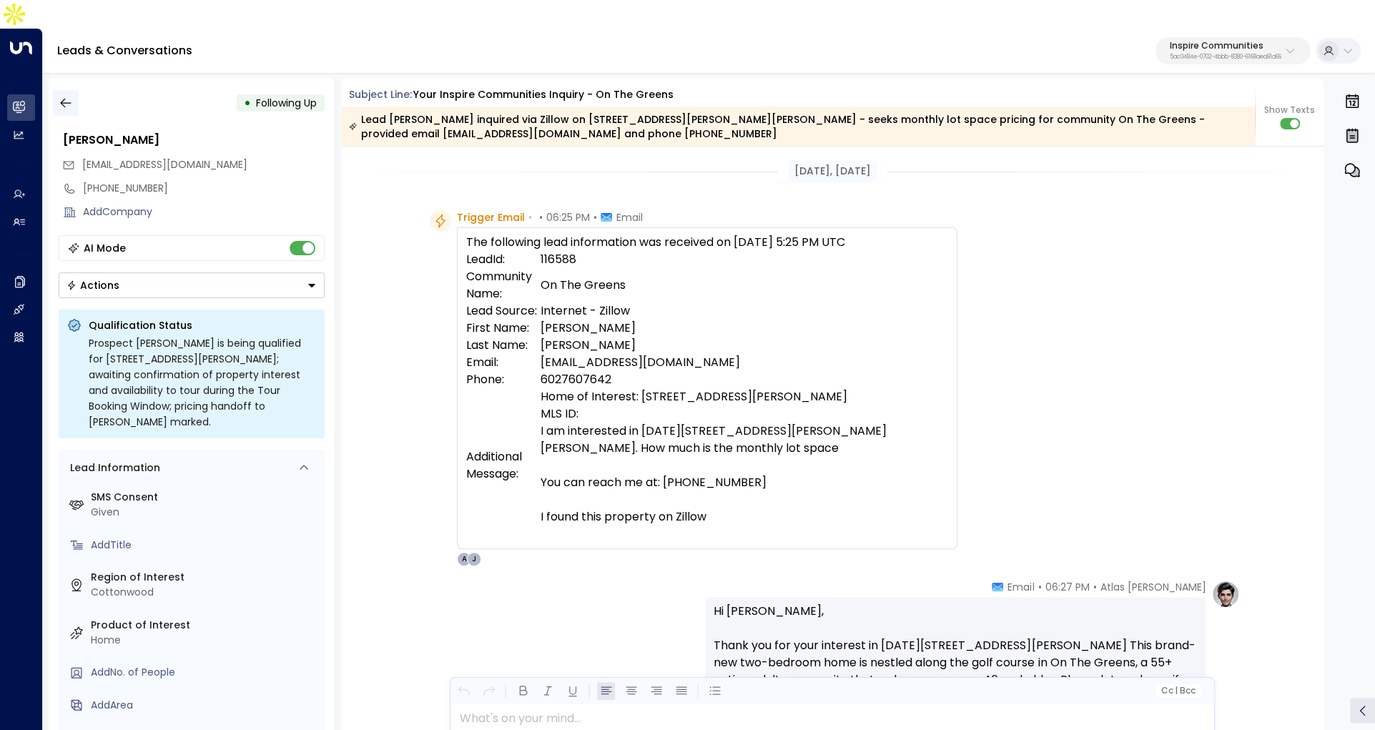
click at [64, 99] on icon "button" at bounding box center [65, 103] width 11 height 9
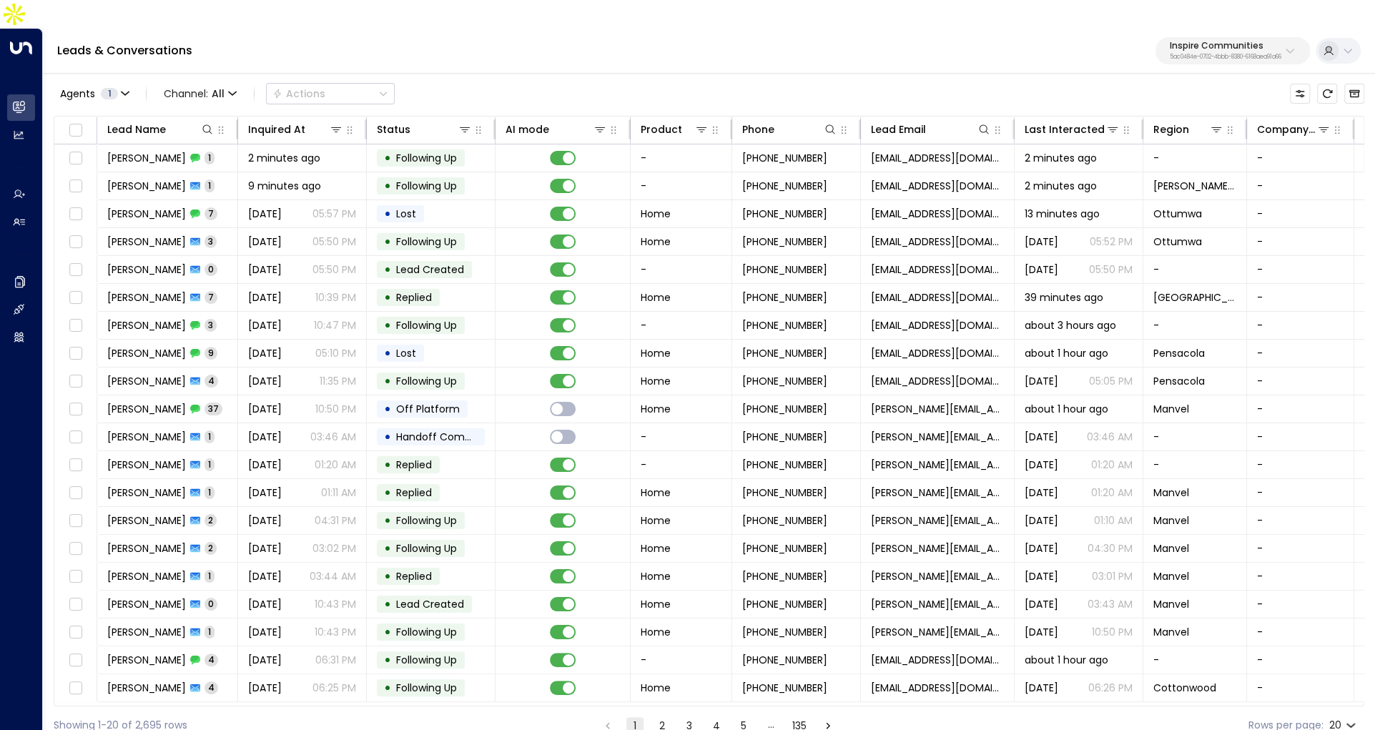
click at [658, 717] on button "2" at bounding box center [661, 725] width 17 height 17
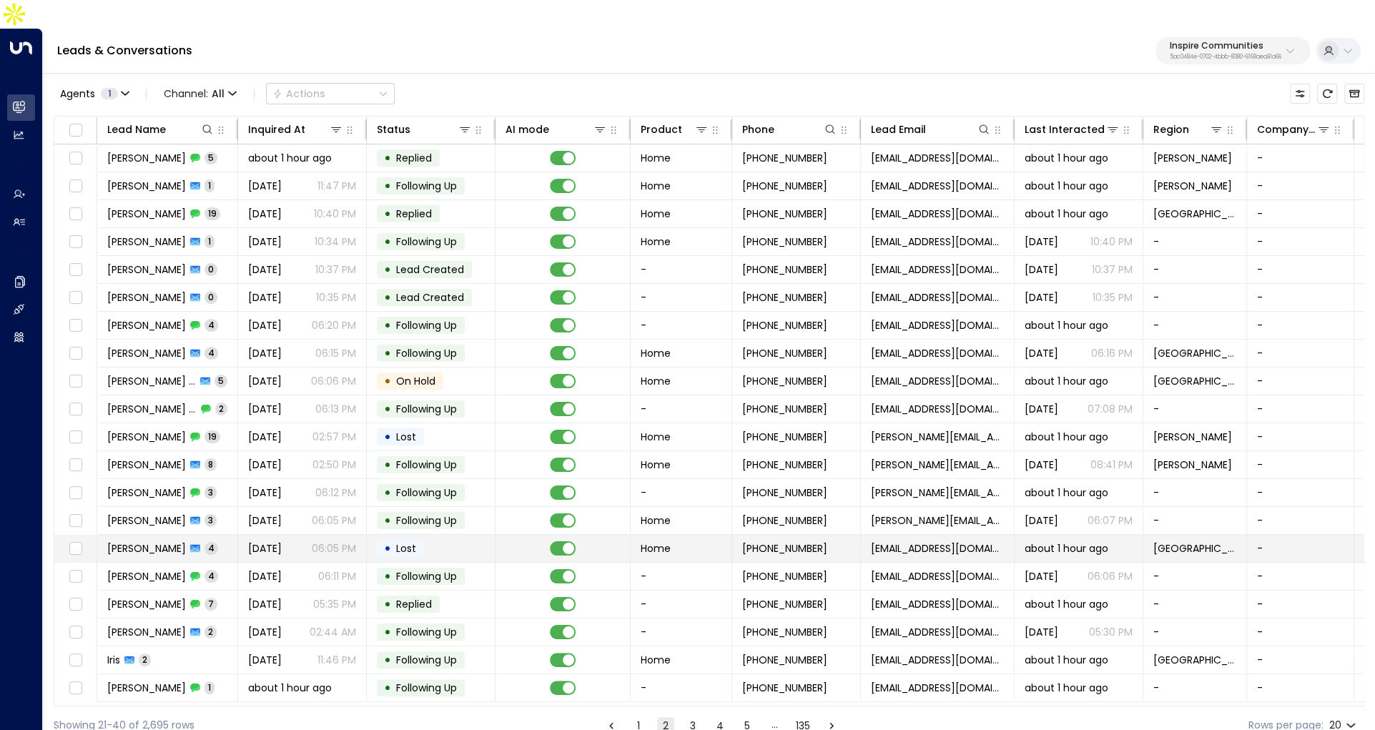
click at [173, 541] on span "Deanna Grunwald" at bounding box center [146, 548] width 79 height 14
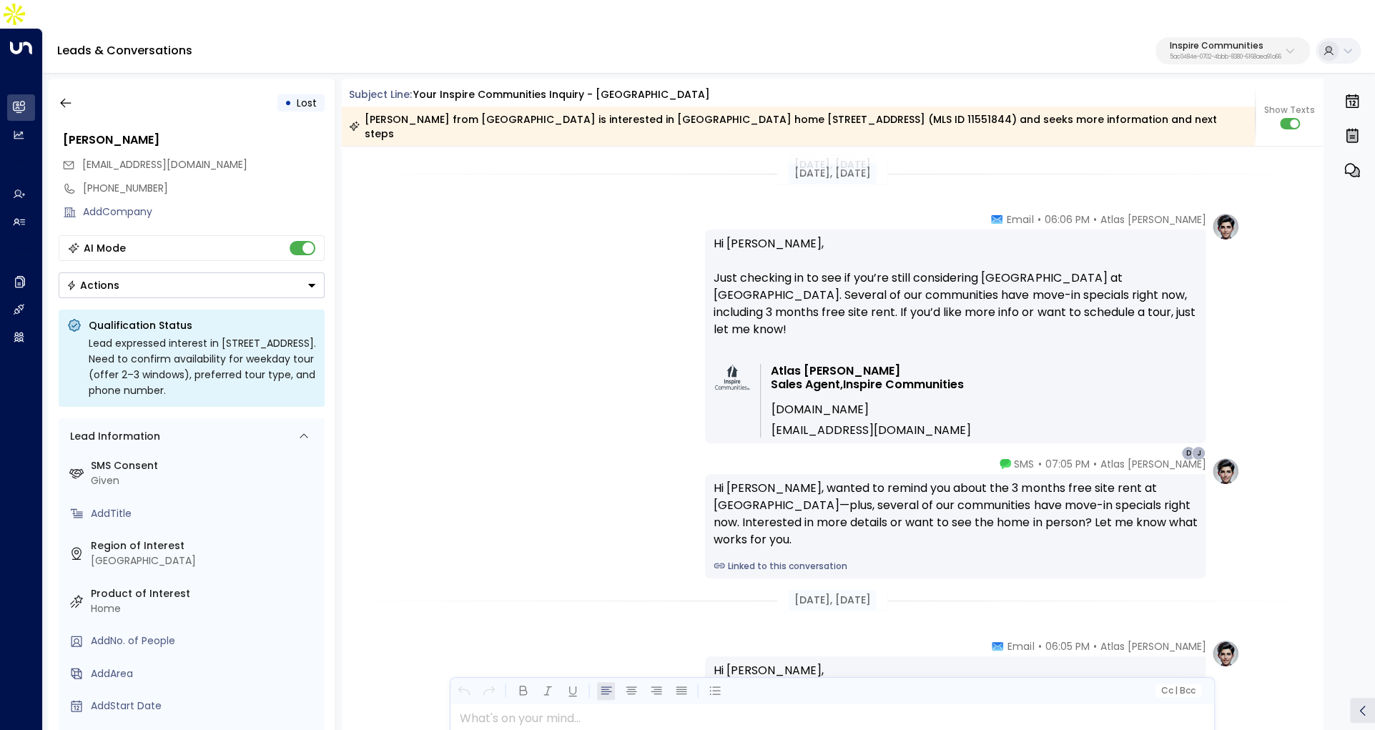
scroll to position [479, 0]
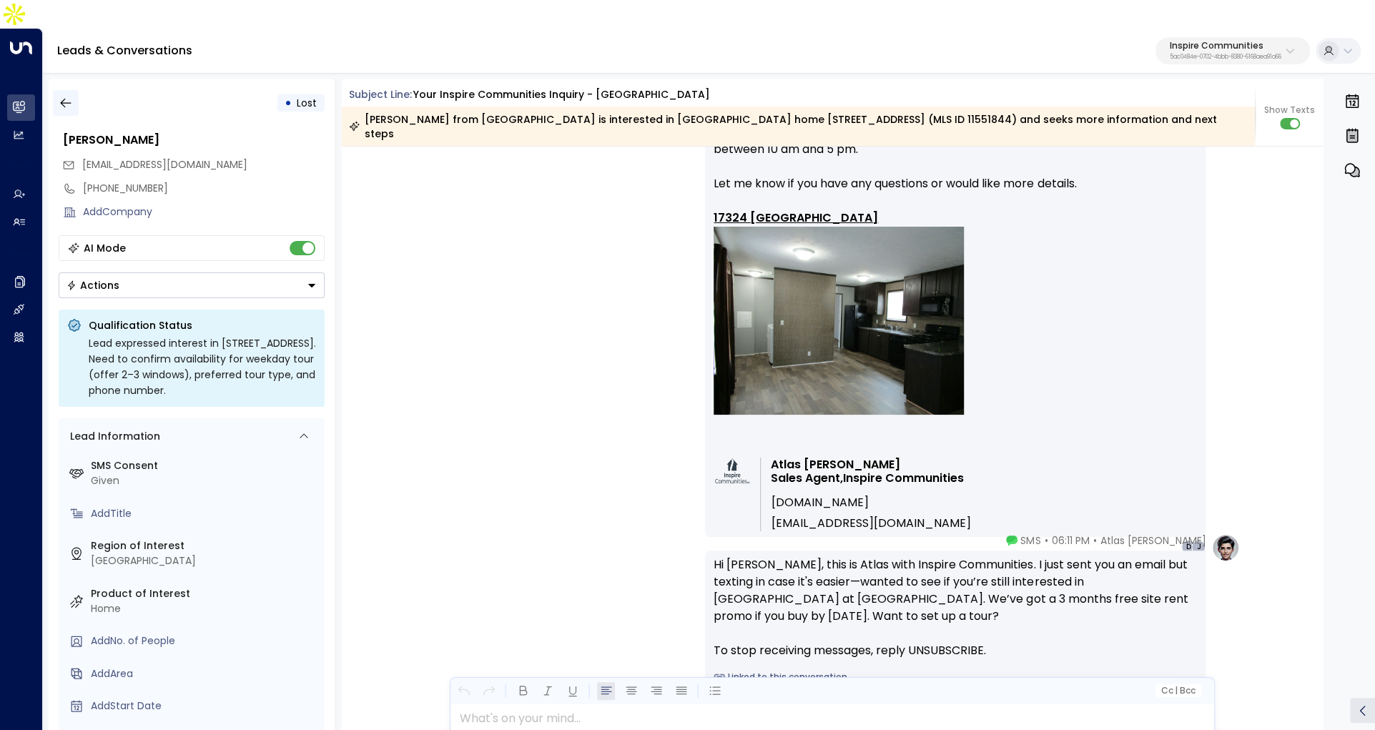
click at [61, 96] on icon "button" at bounding box center [66, 103] width 14 height 14
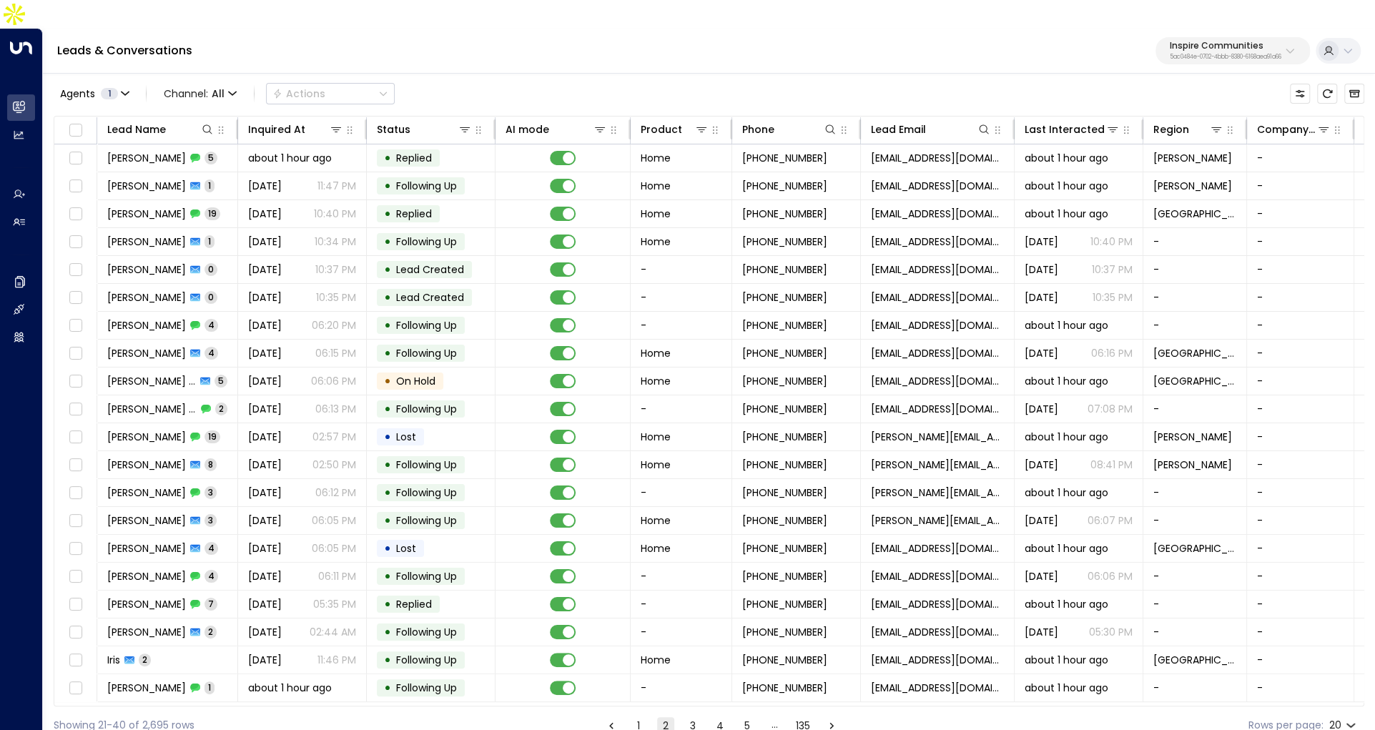
click at [686, 717] on button "3" at bounding box center [692, 725] width 17 height 17
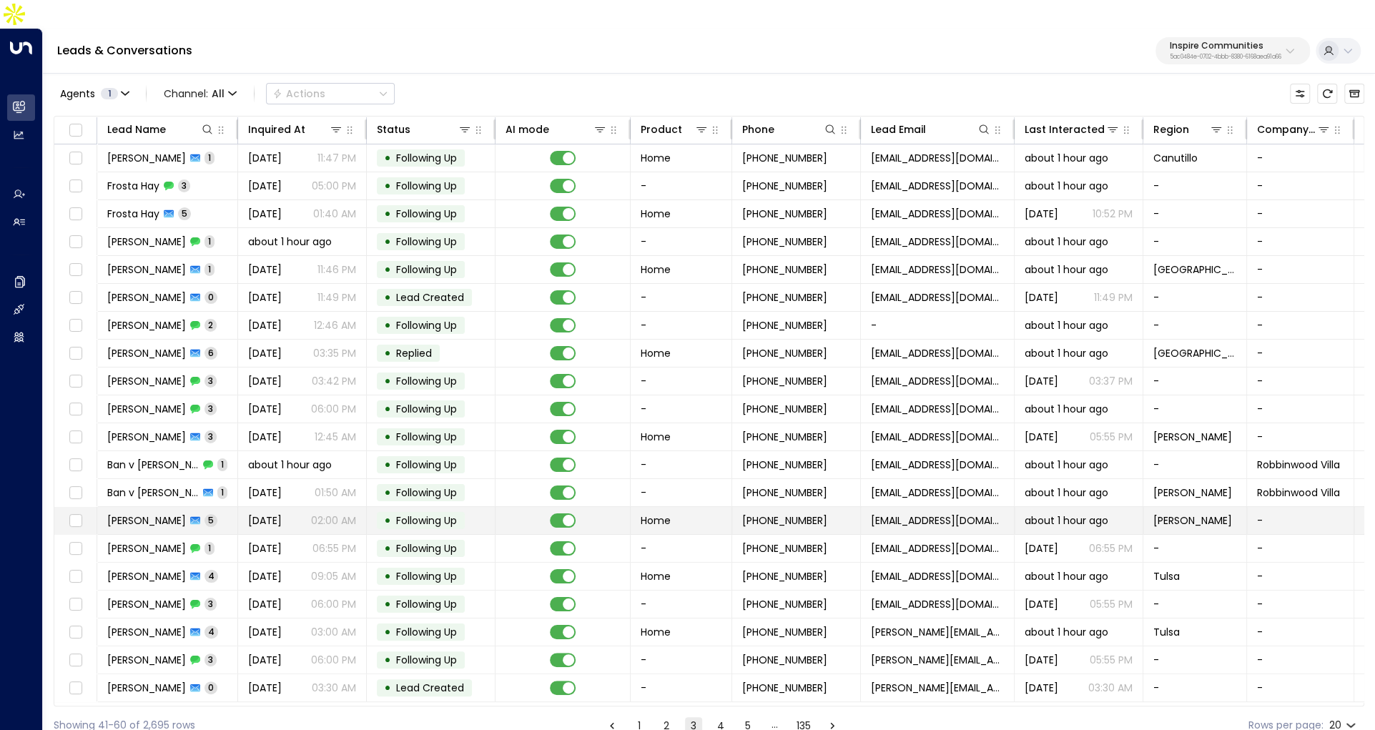
click at [164, 507] on td "Jayme Barnes 5" at bounding box center [167, 520] width 141 height 27
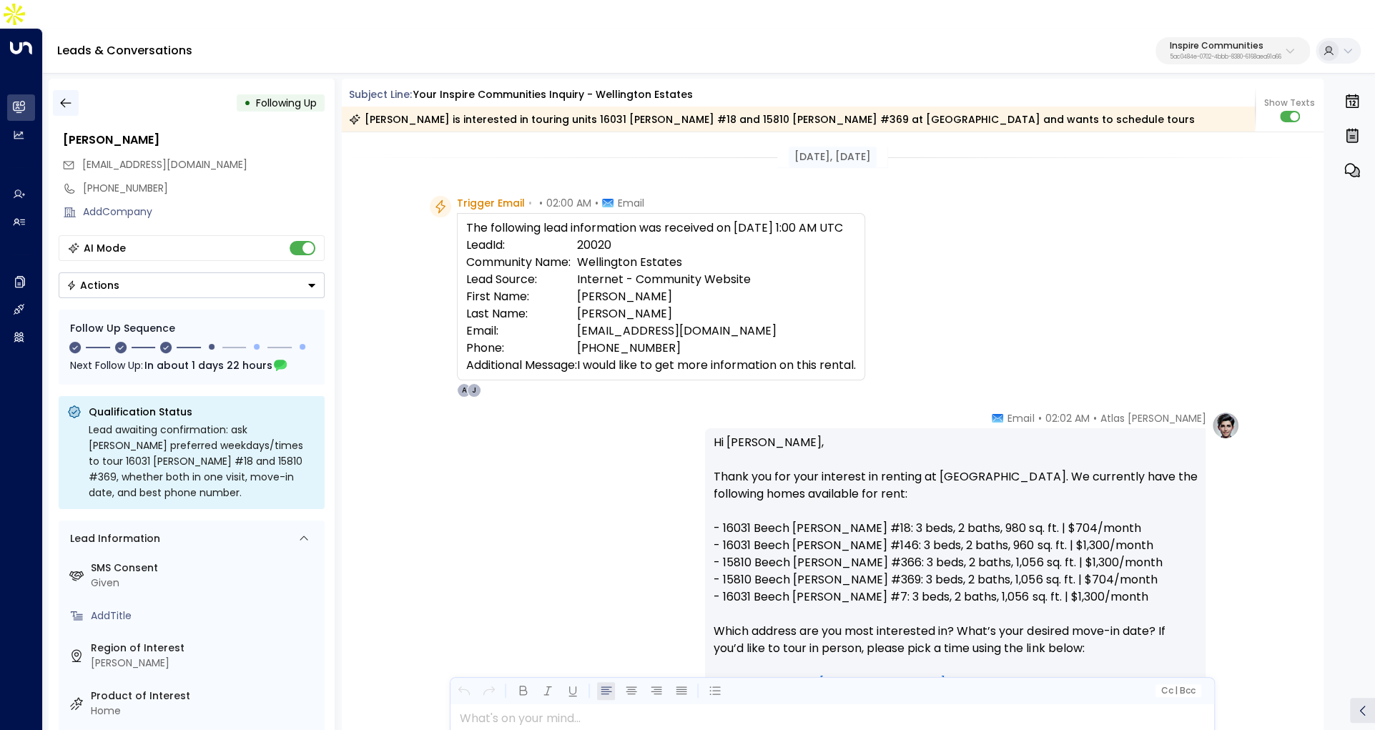
click at [55, 90] on button "button" at bounding box center [66, 103] width 26 height 26
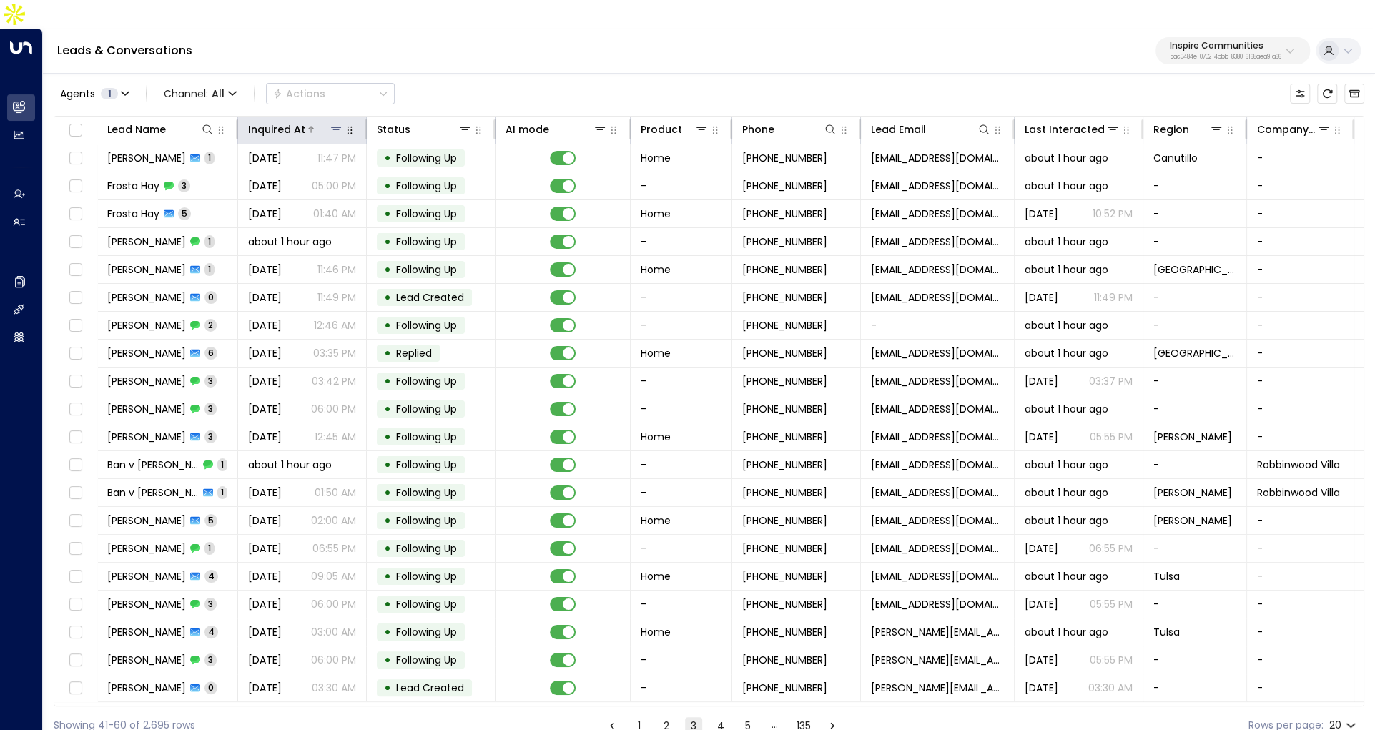
click at [294, 121] on div "Inquired At" at bounding box center [276, 129] width 57 height 17
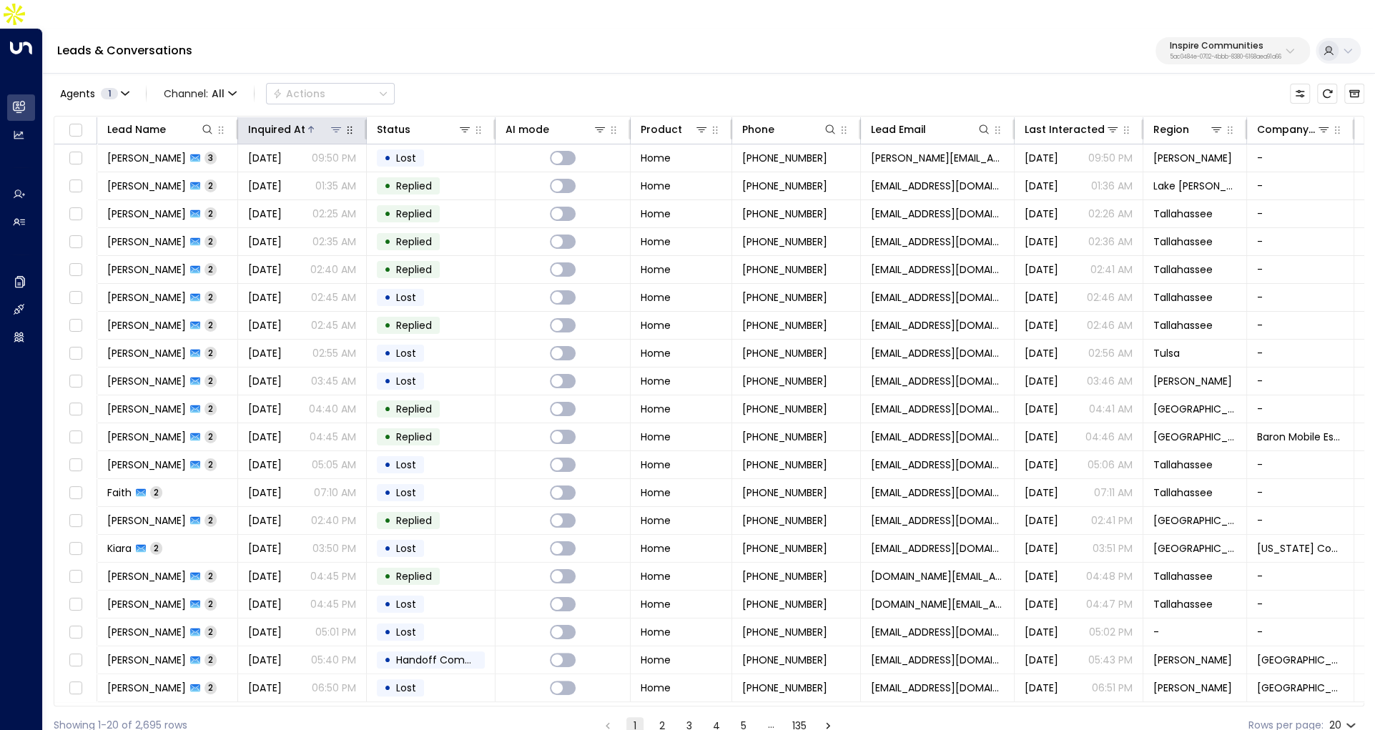
click at [294, 121] on div "Inquired At" at bounding box center [276, 129] width 57 height 17
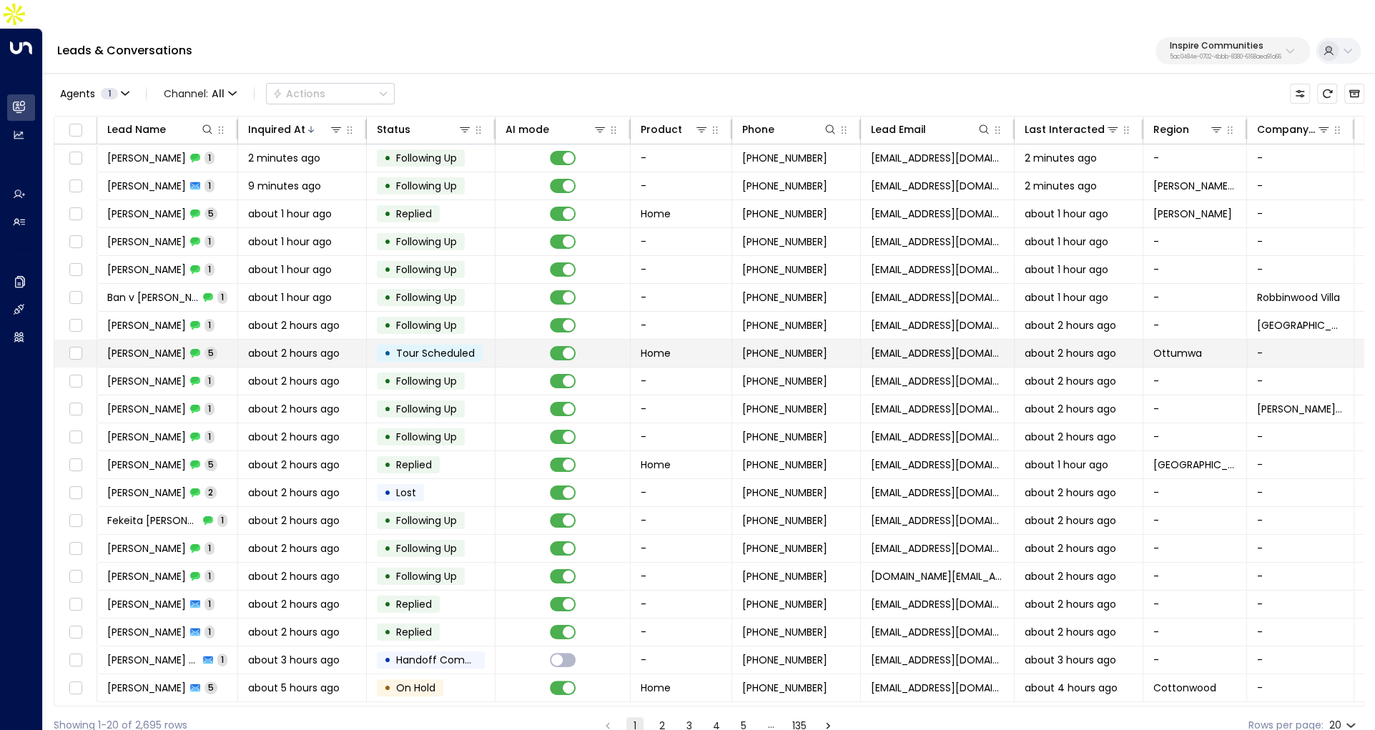
click at [288, 346] on span "about 2 hours ago" at bounding box center [294, 353] width 92 height 14
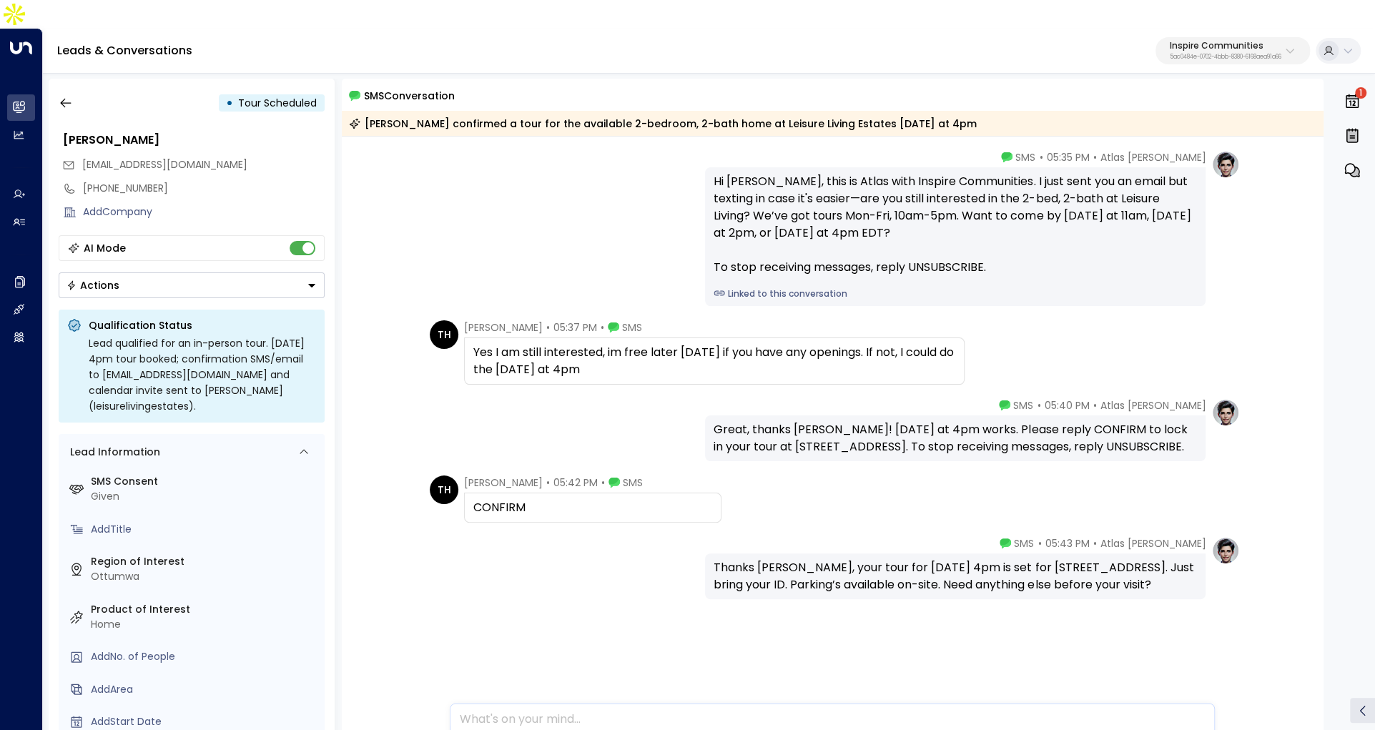
scroll to position [50, 0]
click at [71, 96] on icon "button" at bounding box center [66, 103] width 14 height 14
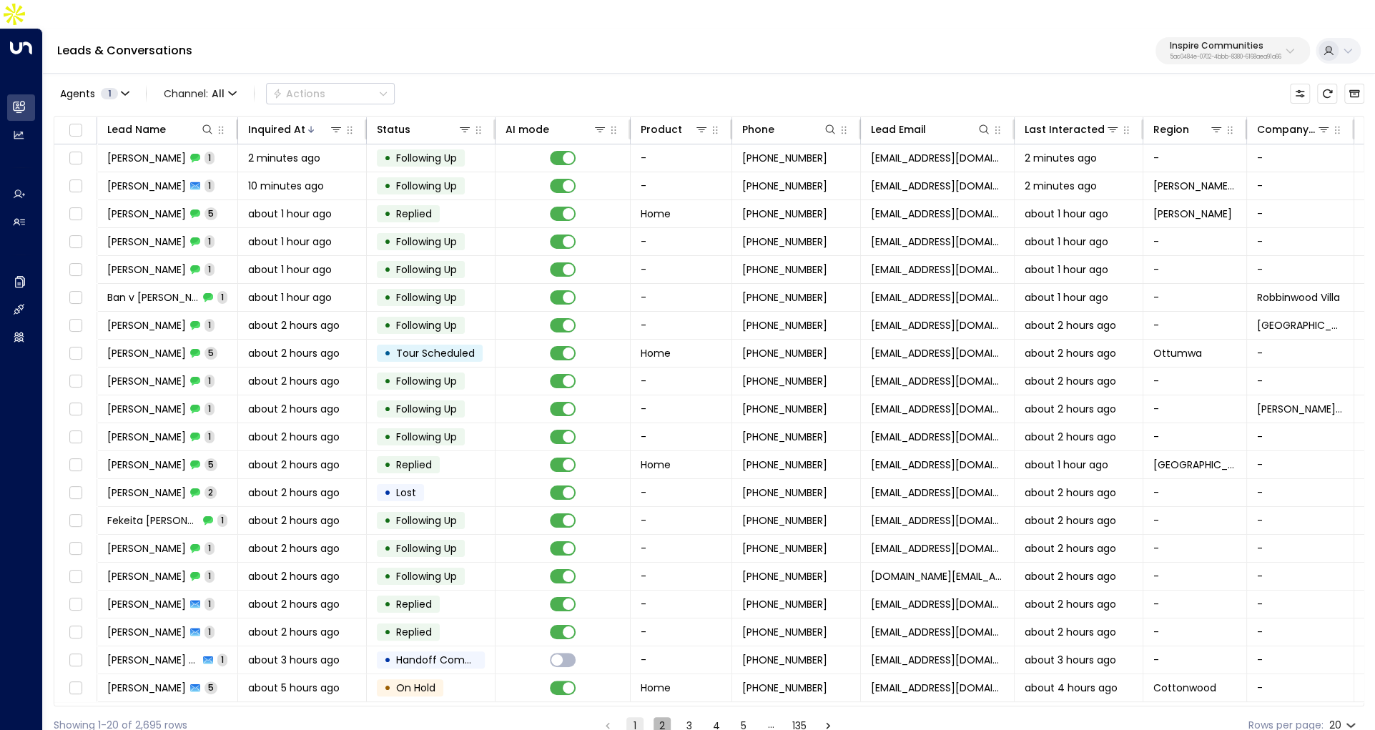
click at [658, 717] on button "2" at bounding box center [661, 725] width 17 height 17
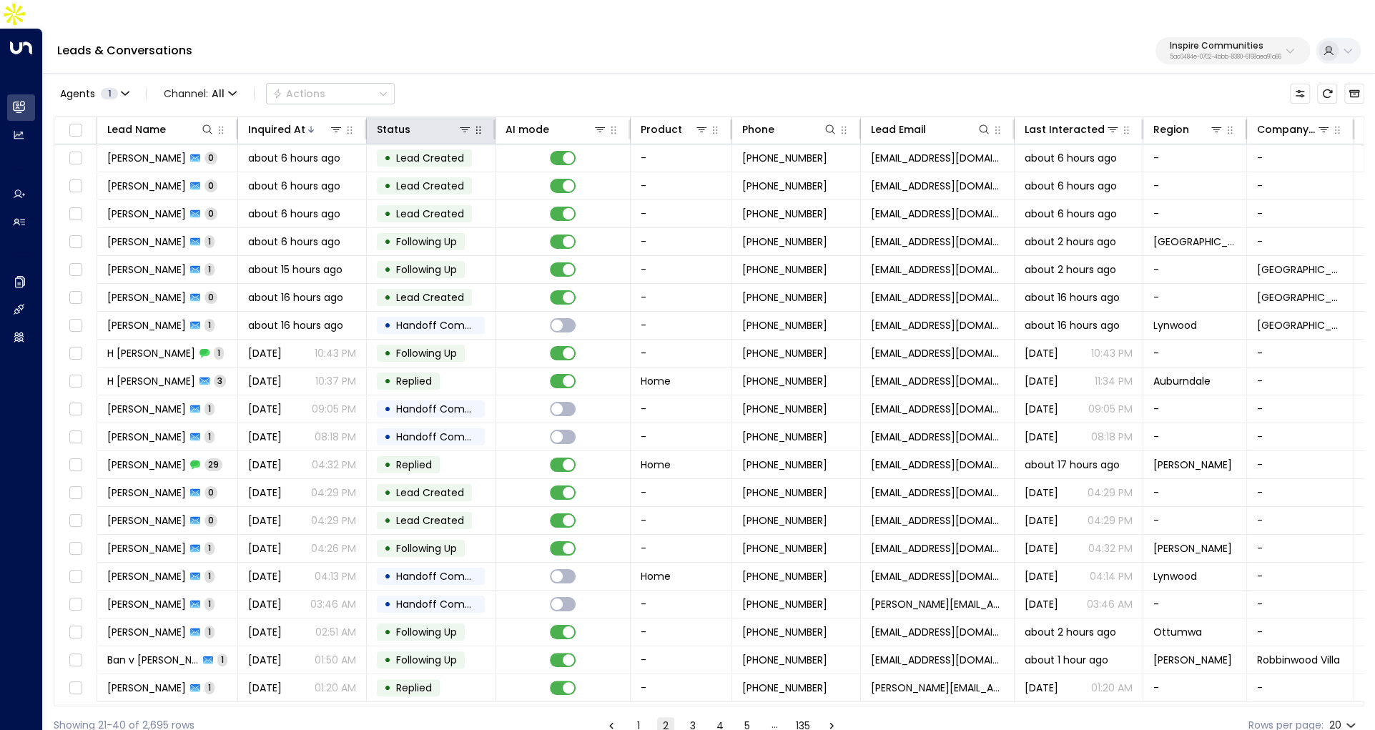
click at [472, 123] on button "button" at bounding box center [478, 130] width 14 height 14
click at [689, 717] on button "3" at bounding box center [692, 725] width 17 height 17
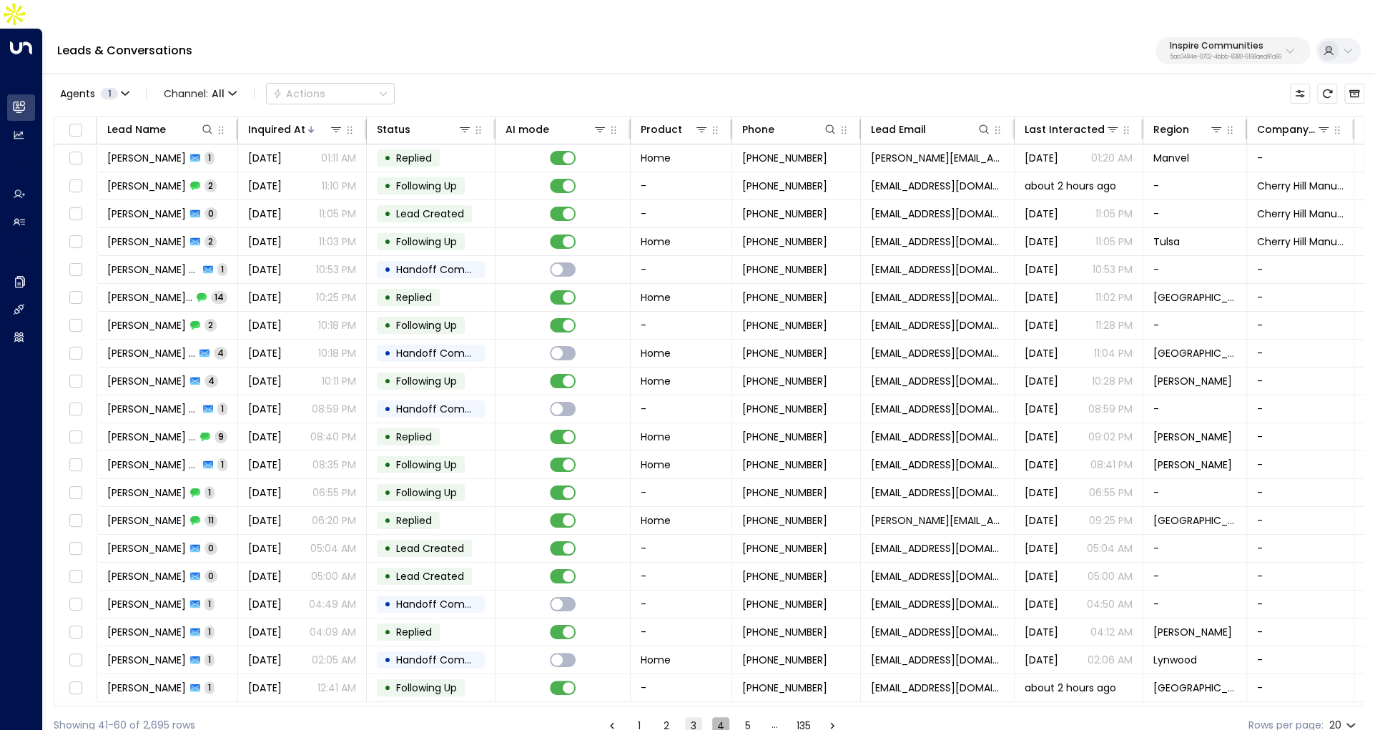
click at [716, 717] on button "4" at bounding box center [720, 725] width 17 height 17
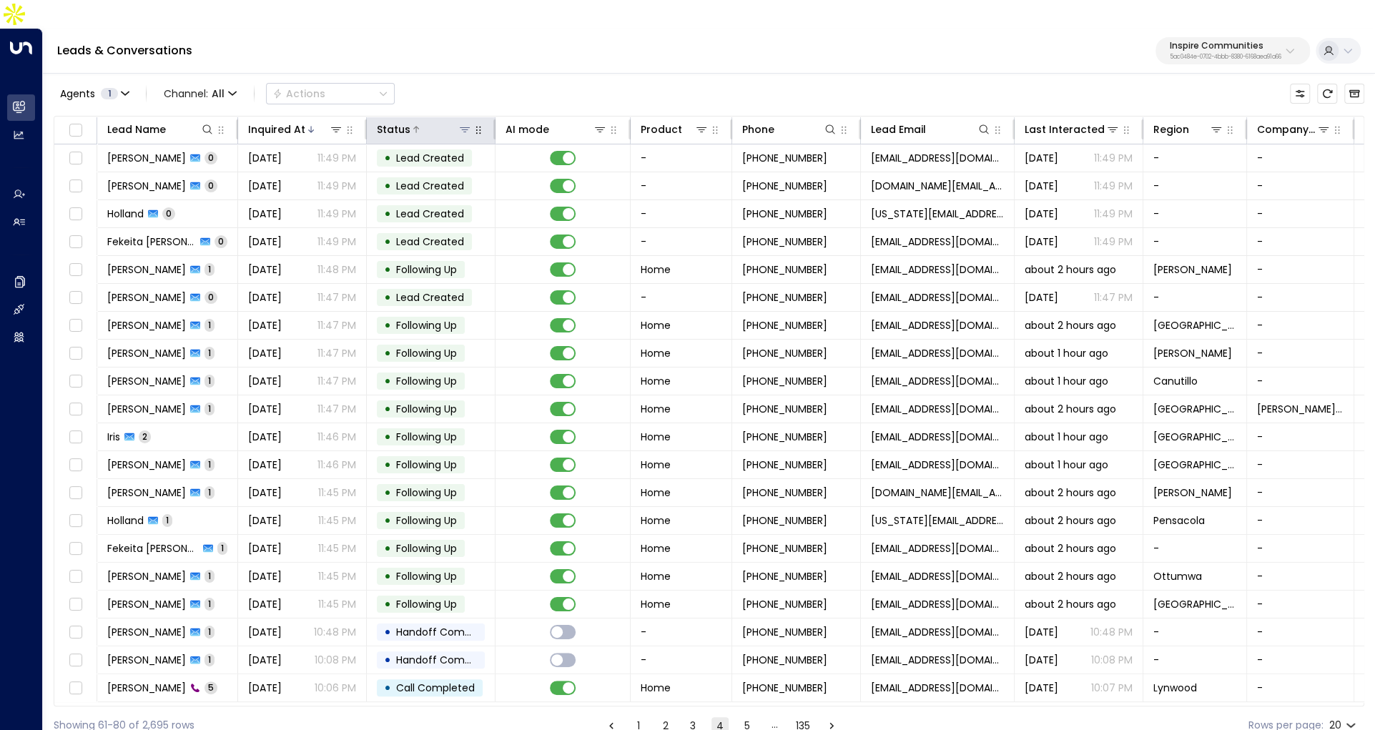
click at [463, 124] on icon at bounding box center [464, 129] width 11 height 11
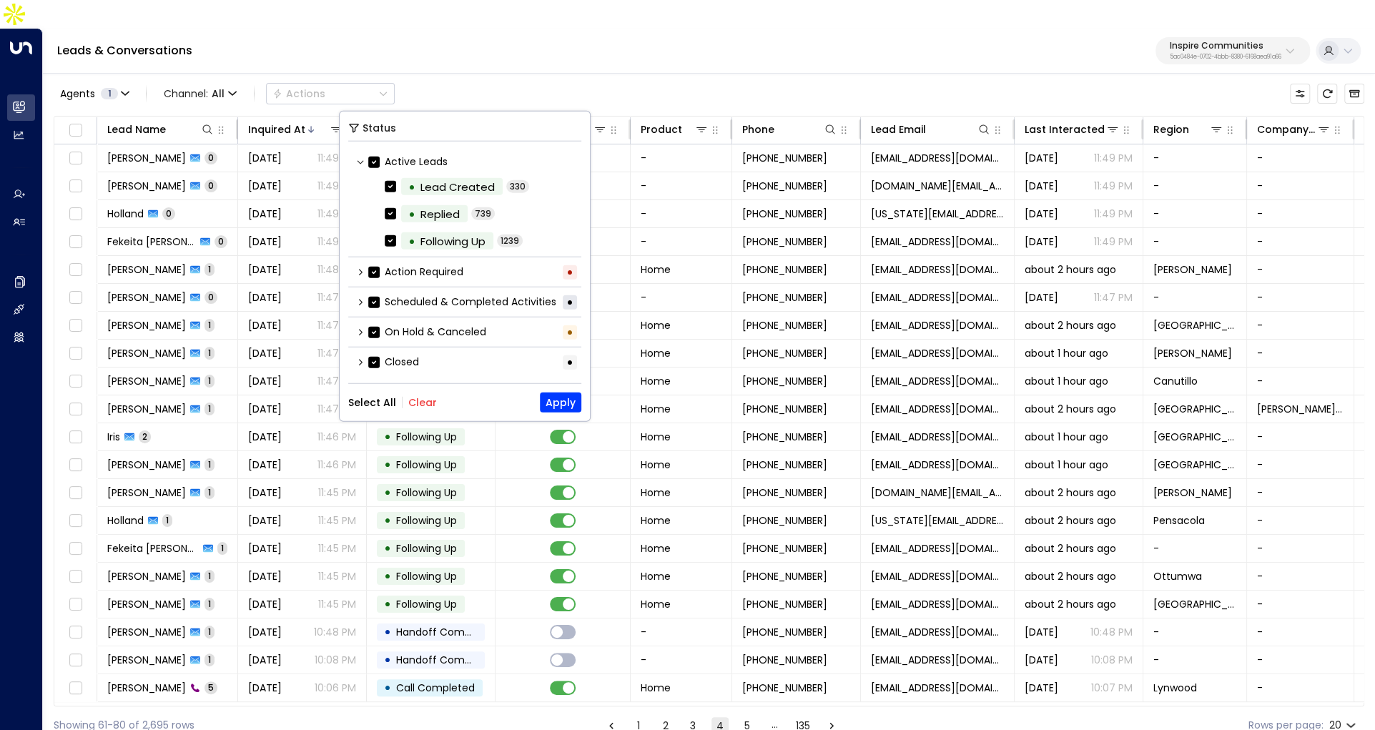
click at [358, 302] on icon at bounding box center [360, 301] width 9 height 9
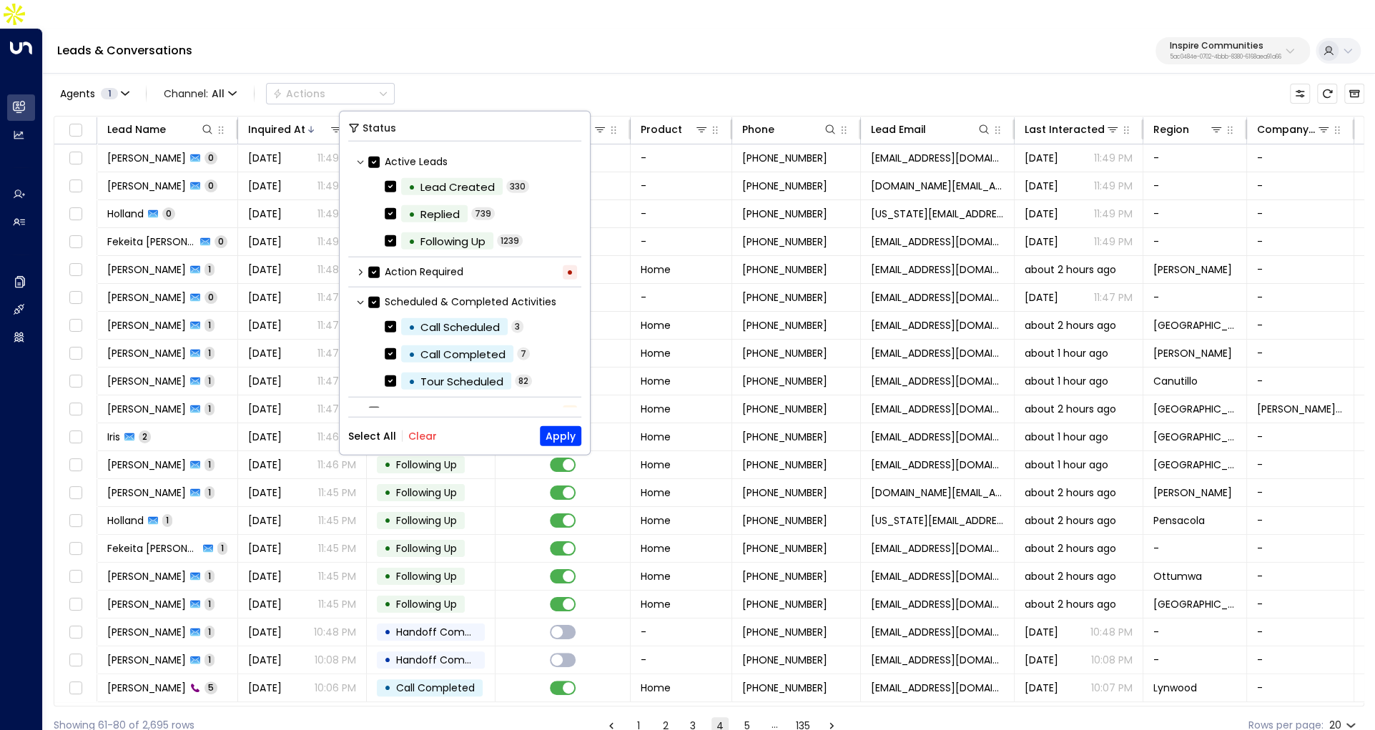
click at [425, 430] on button "Clear" at bounding box center [422, 435] width 29 height 11
click at [553, 428] on button "Apply" at bounding box center [560, 436] width 41 height 20
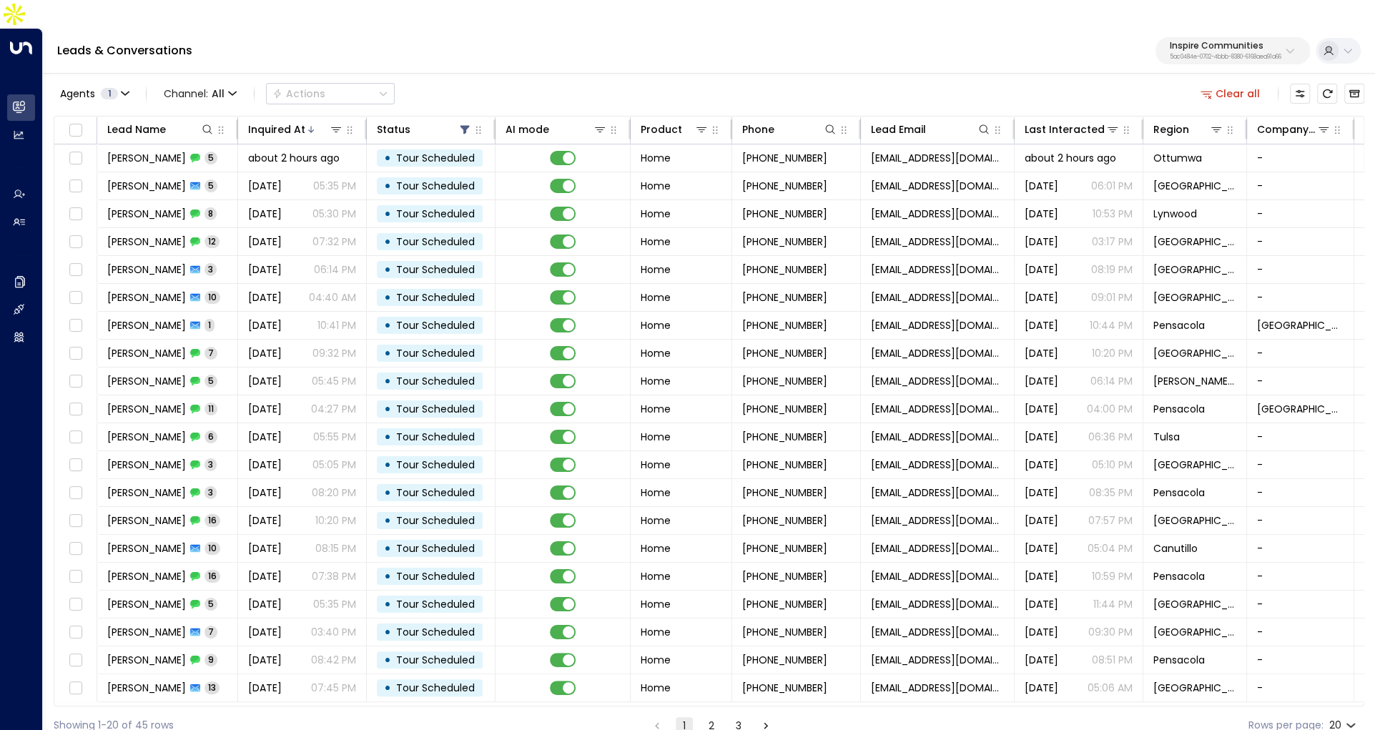
click at [1231, 84] on button "Clear all" at bounding box center [1230, 94] width 71 height 20
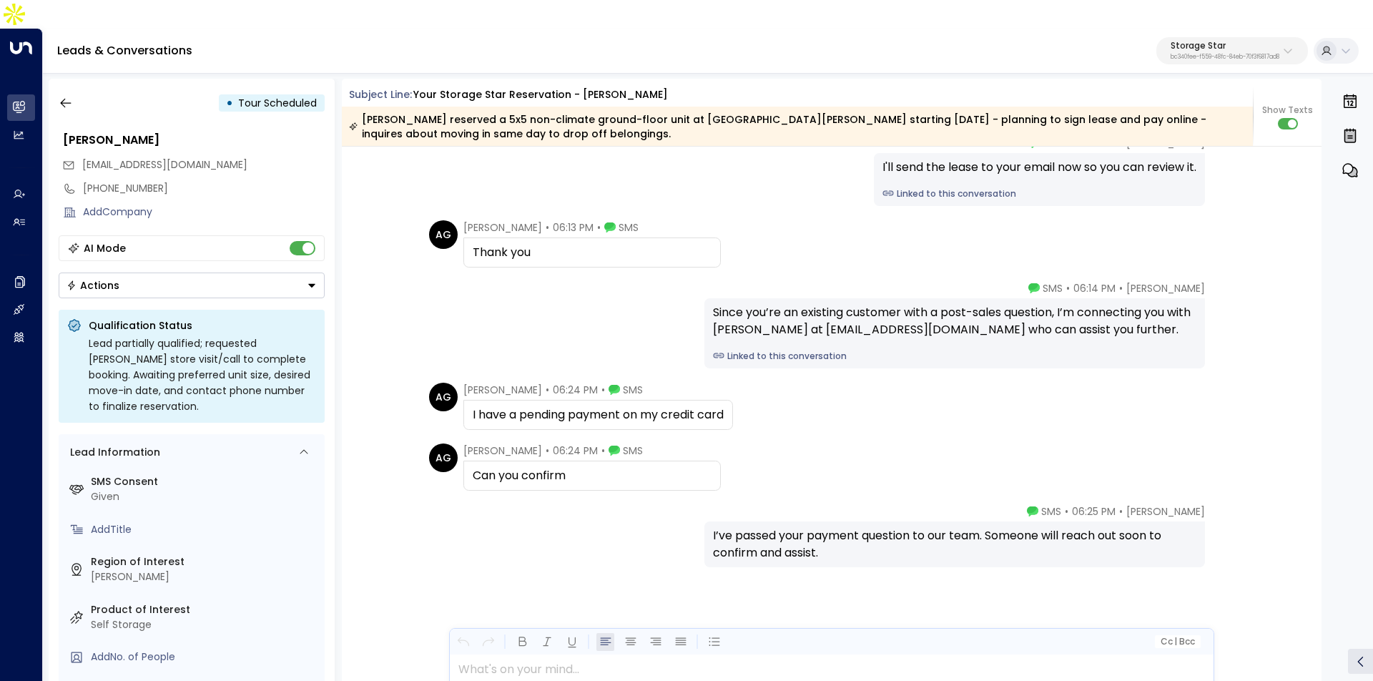
scroll to position [2008, 0]
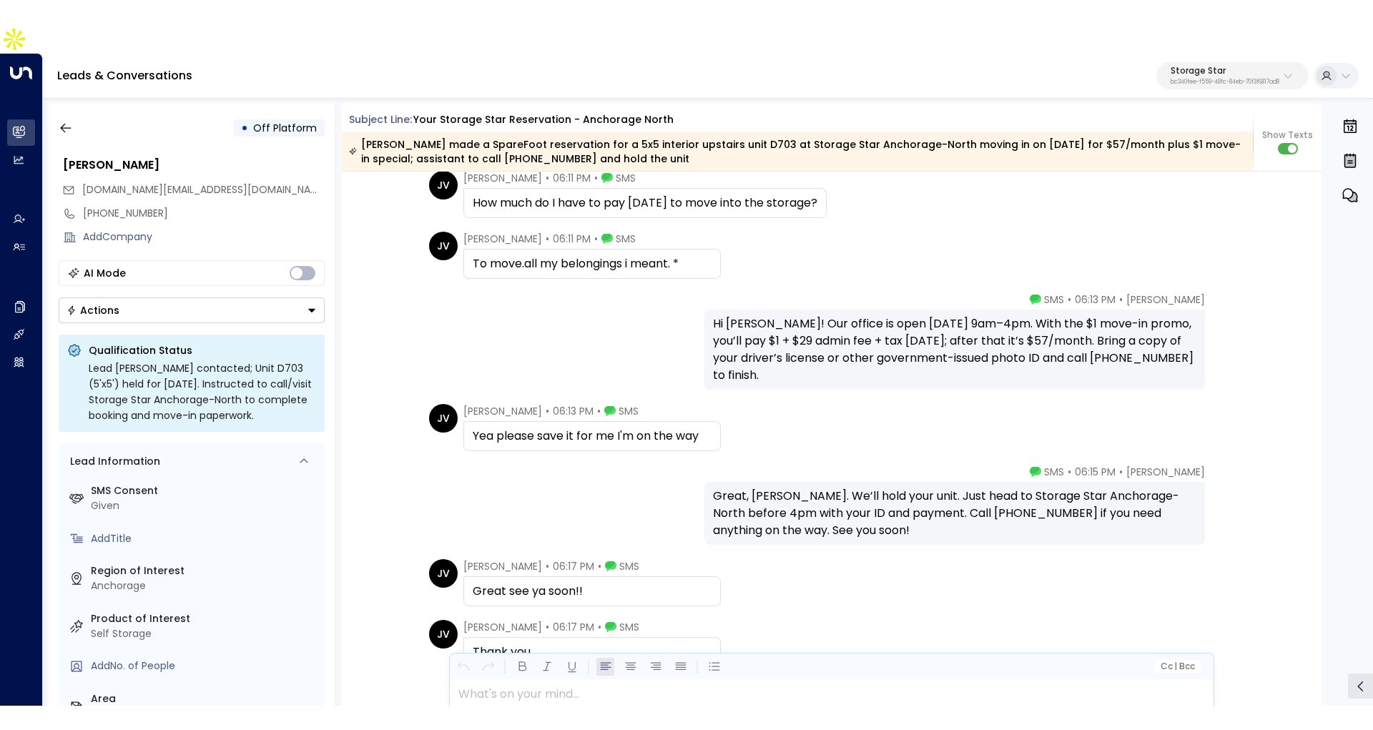
scroll to position [1811, 0]
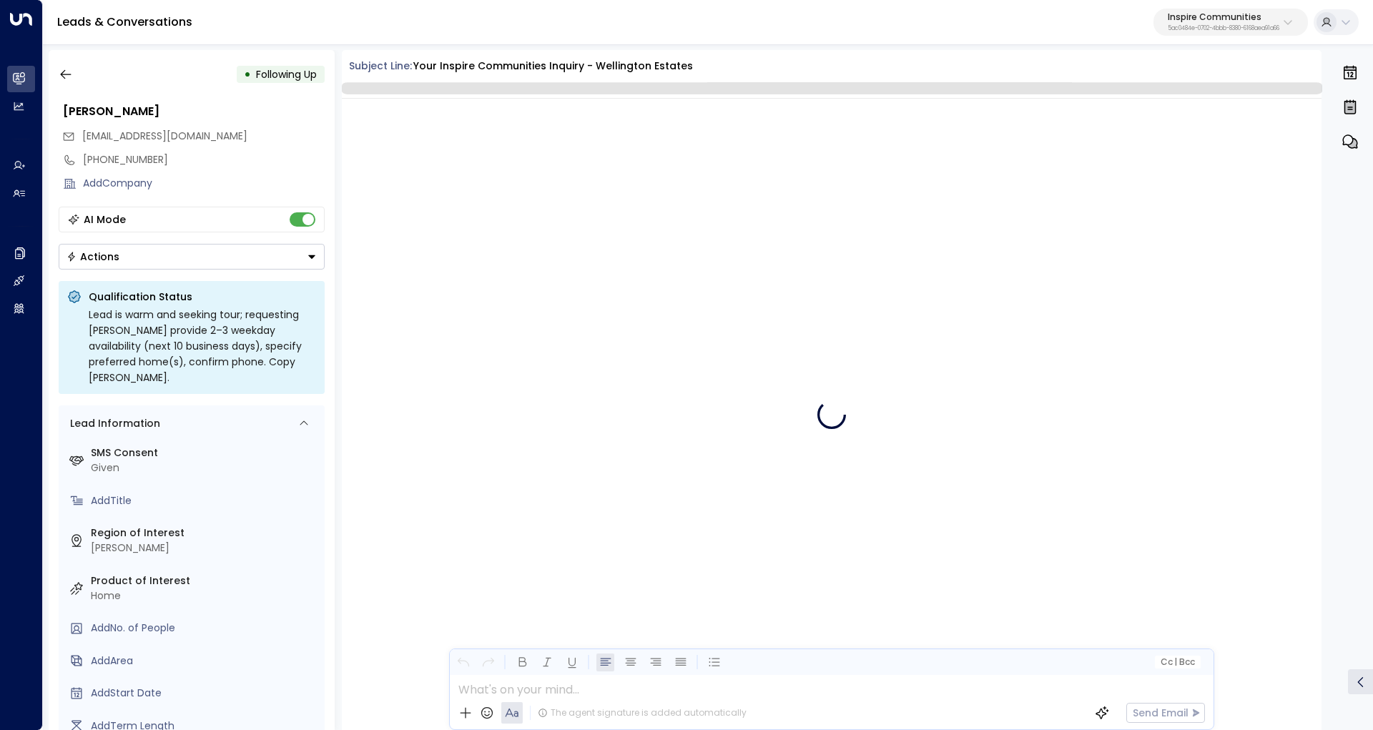
scroll to position [9599, 0]
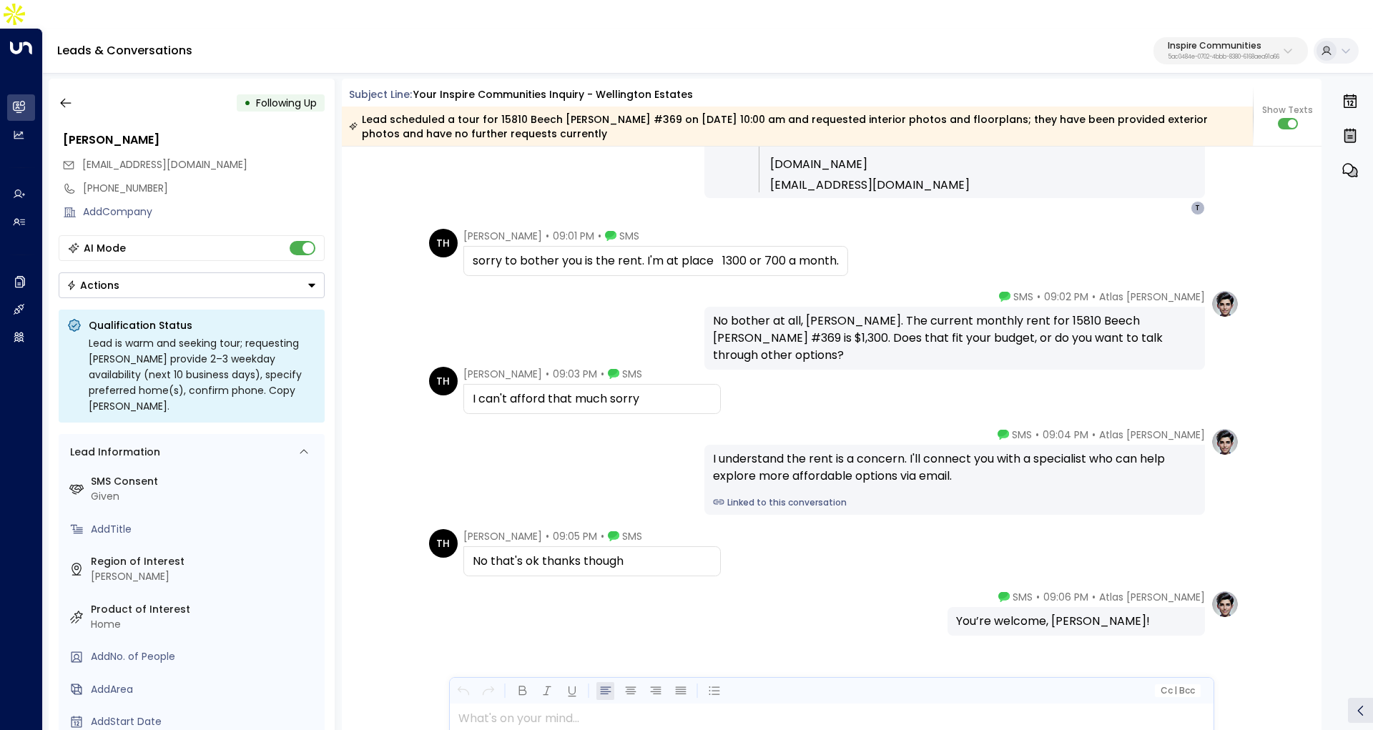
click at [1007, 29] on div "Leads & Conversations Inspire Communities 5ac0484e-0702-4bbb-8380-6168aea91a66" at bounding box center [708, 51] width 1330 height 45
